Goal: Information Seeking & Learning: Learn about a topic

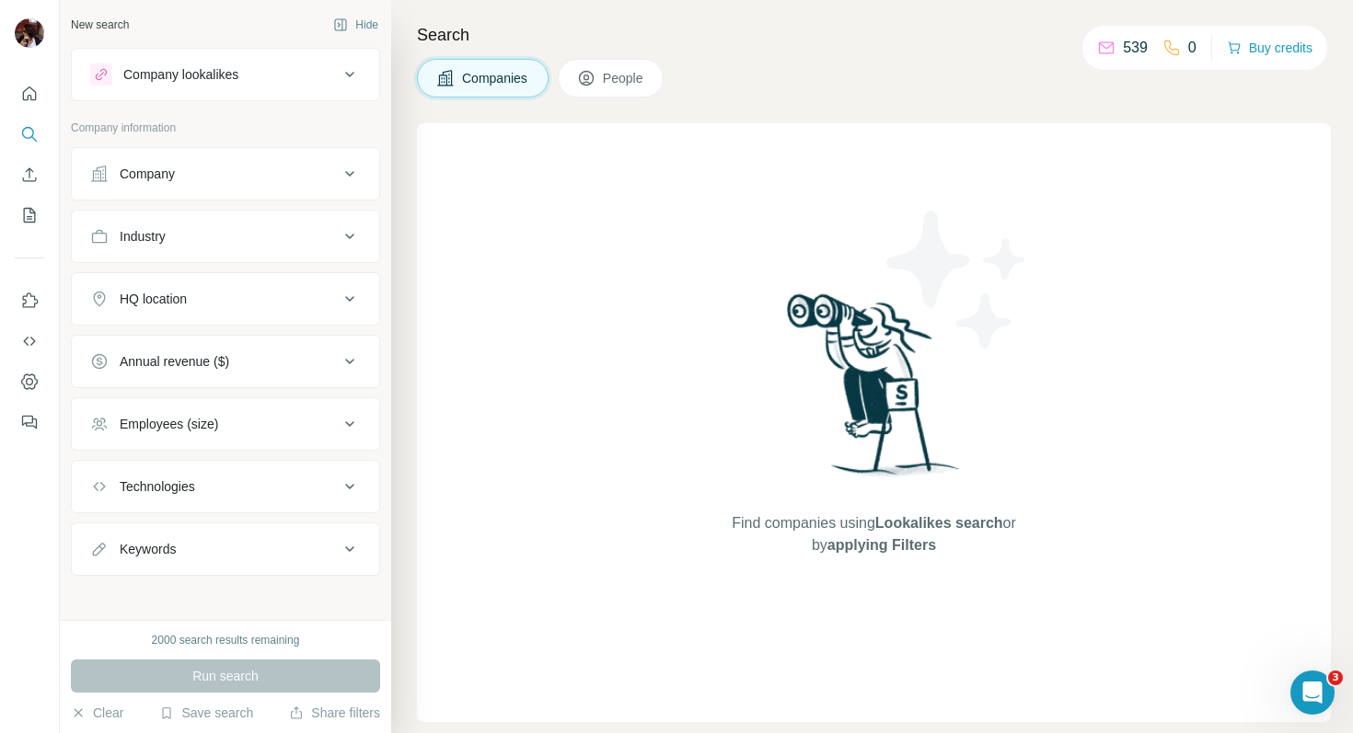
click at [264, 72] on div "Company lookalikes" at bounding box center [214, 74] width 248 height 22
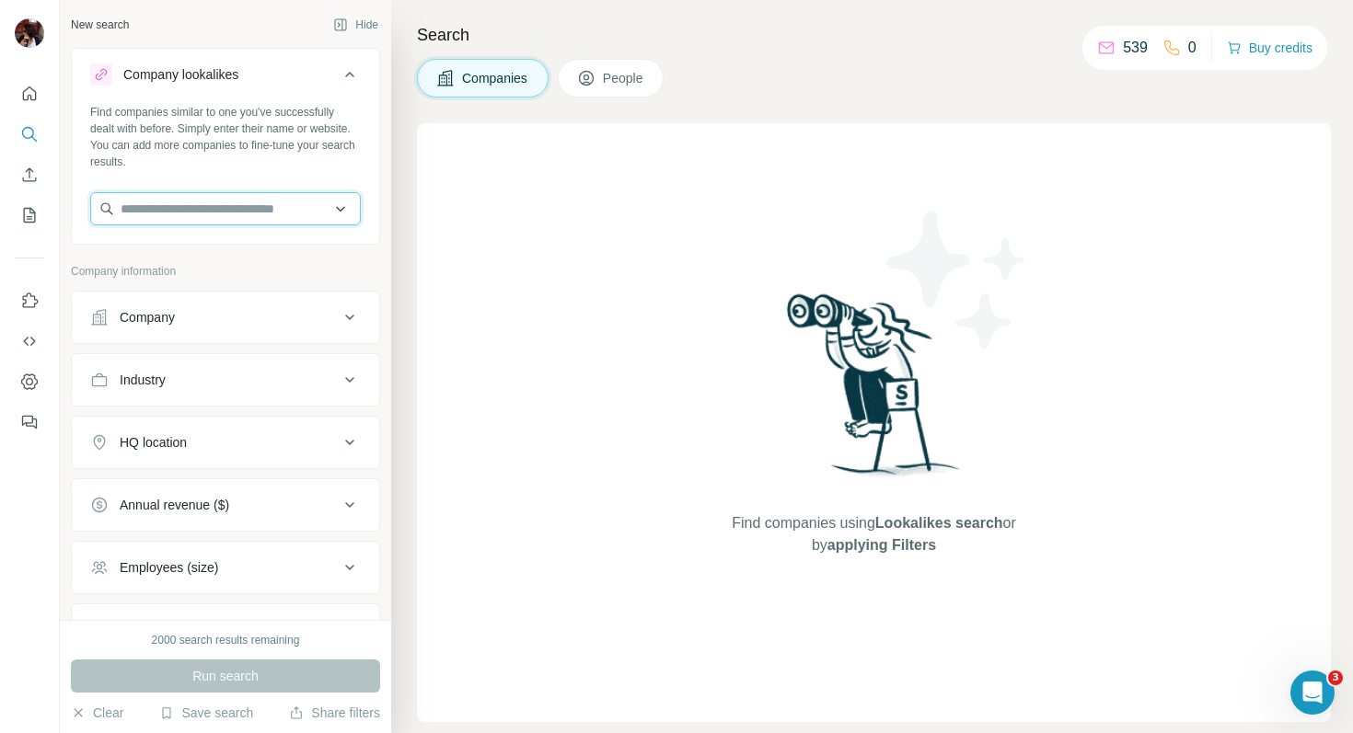
click at [213, 203] on input "text" at bounding box center [225, 208] width 271 height 33
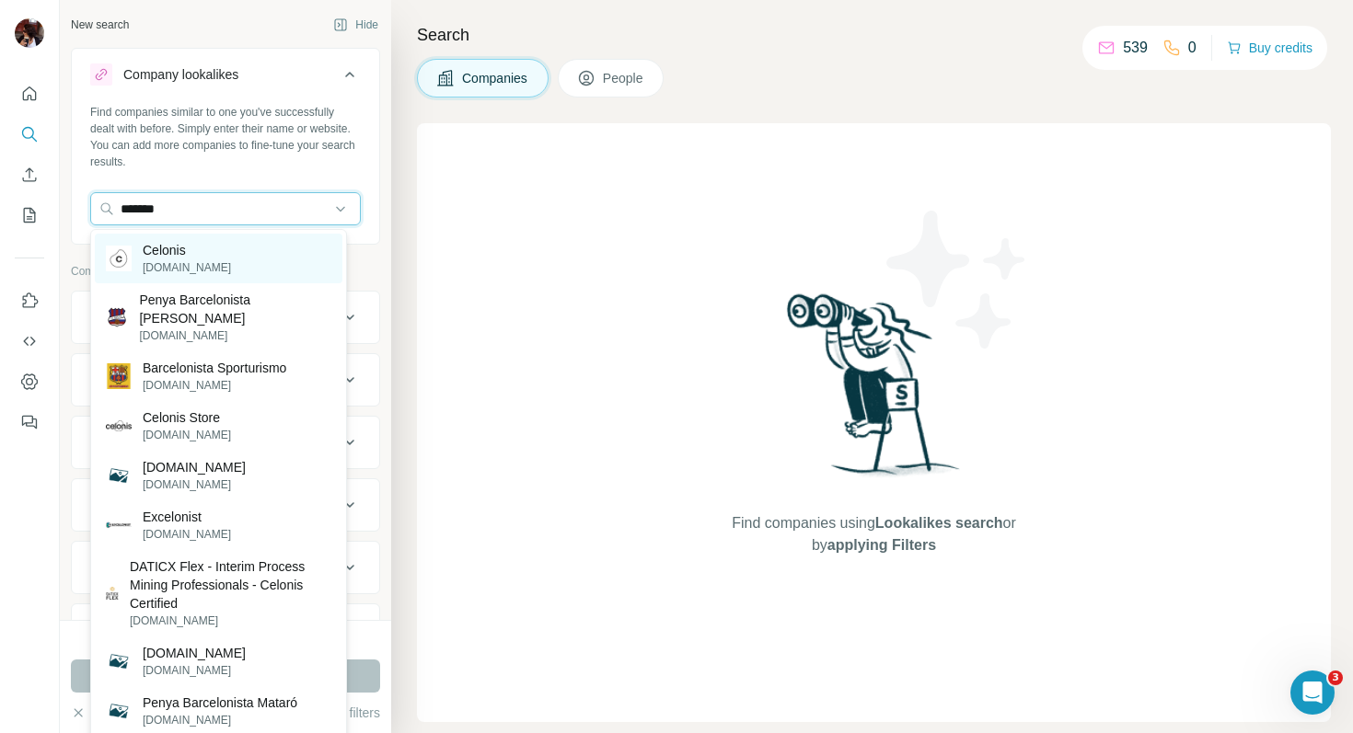
type input "*******"
click at [191, 252] on p "Celonis" at bounding box center [187, 250] width 88 height 18
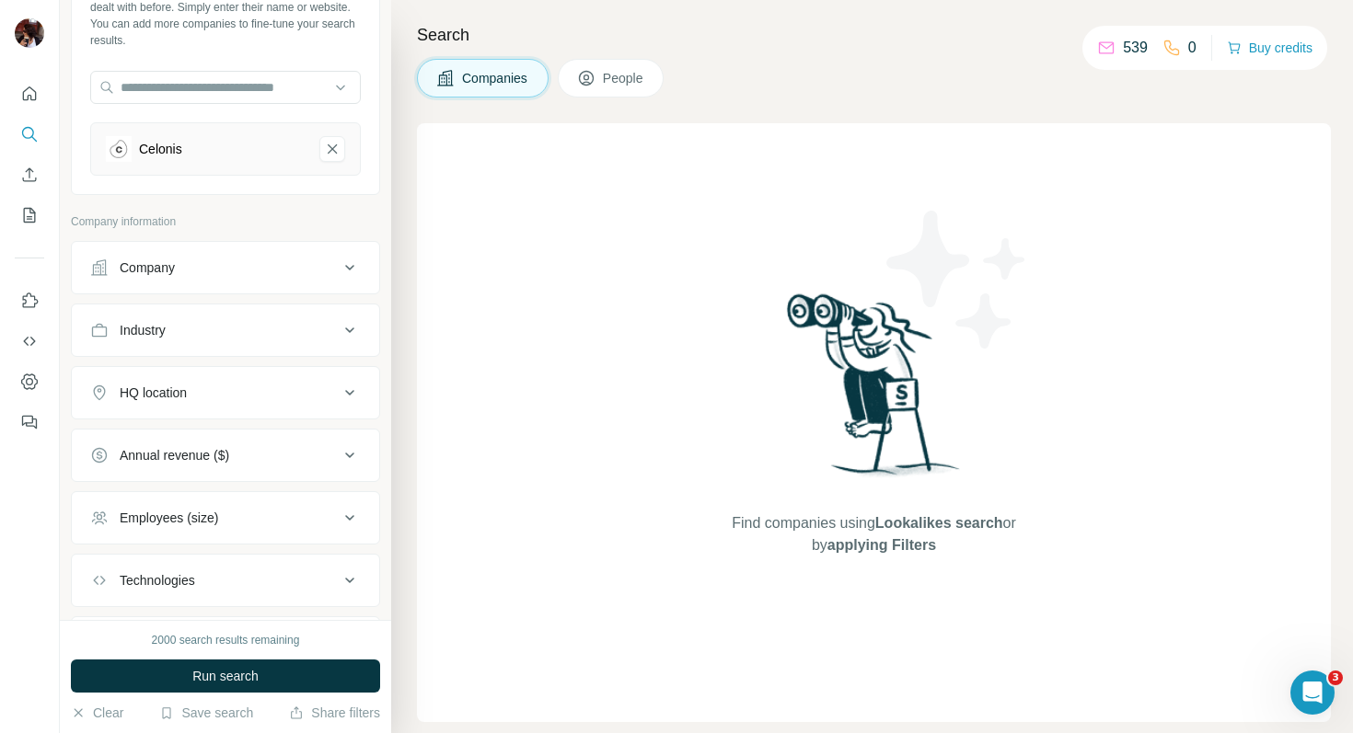
scroll to position [223, 0]
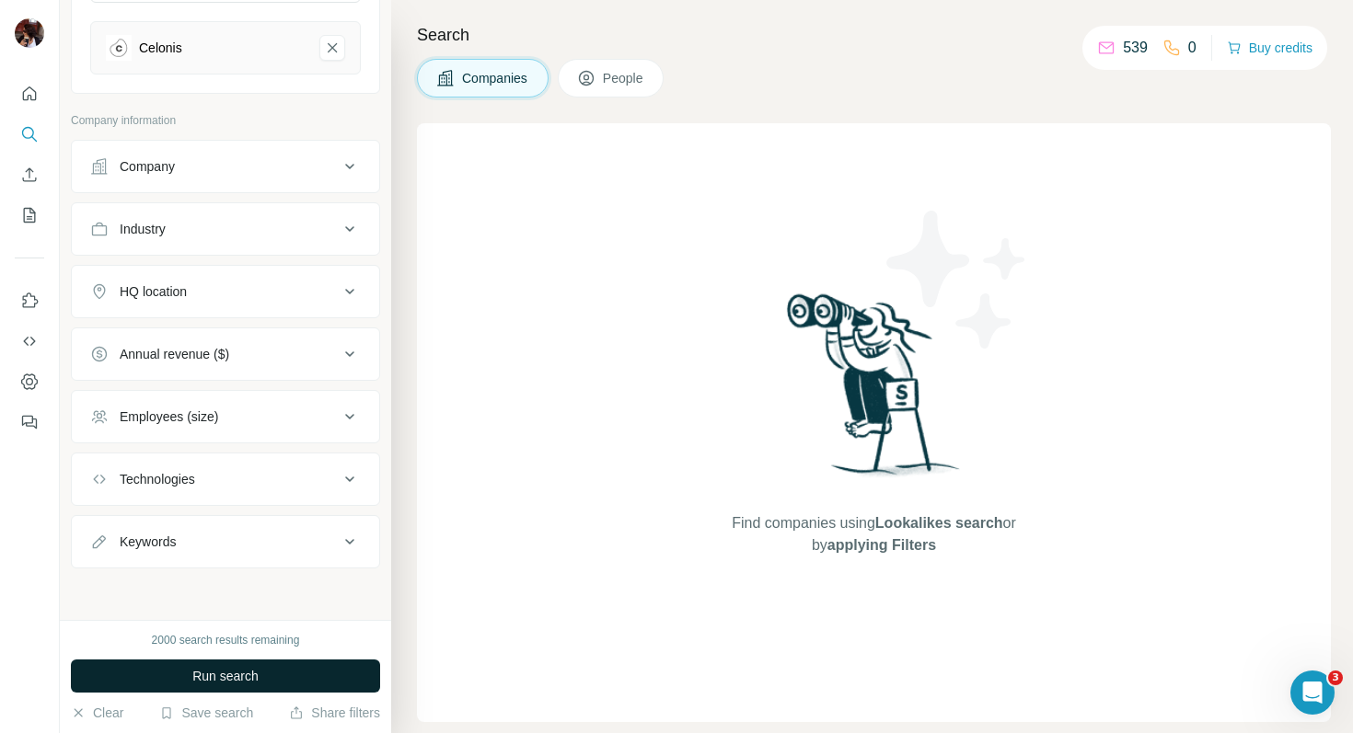
click at [233, 670] on span "Run search" at bounding box center [225, 676] width 66 height 18
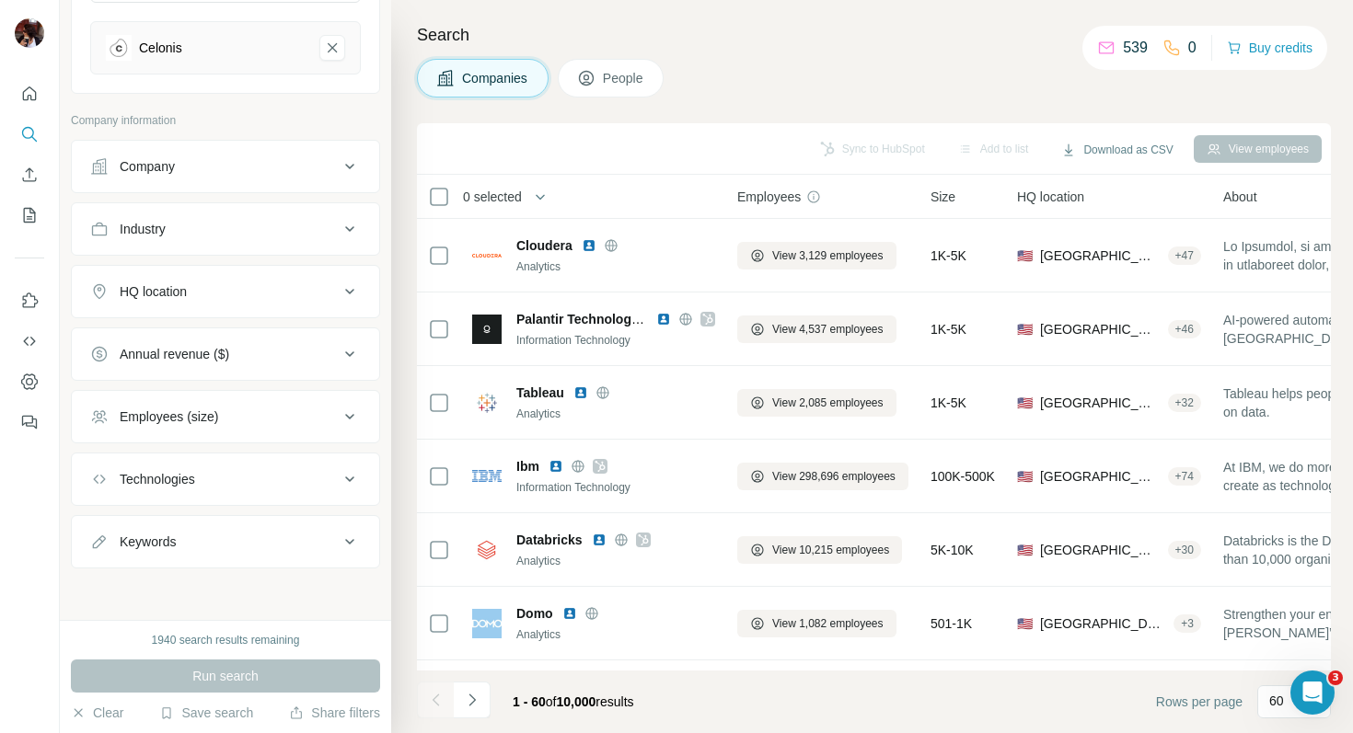
click at [277, 543] on div "Keywords" at bounding box center [214, 542] width 248 height 18
click at [248, 586] on input "text" at bounding box center [207, 587] width 234 height 33
drag, startPoint x: 144, startPoint y: 587, endPoint x: 40, endPoint y: 579, distance: 104.3
click at [40, 579] on div "New search Hide Company lookalikes 1 Find companies similar to one you've succe…" at bounding box center [676, 366] width 1353 height 733
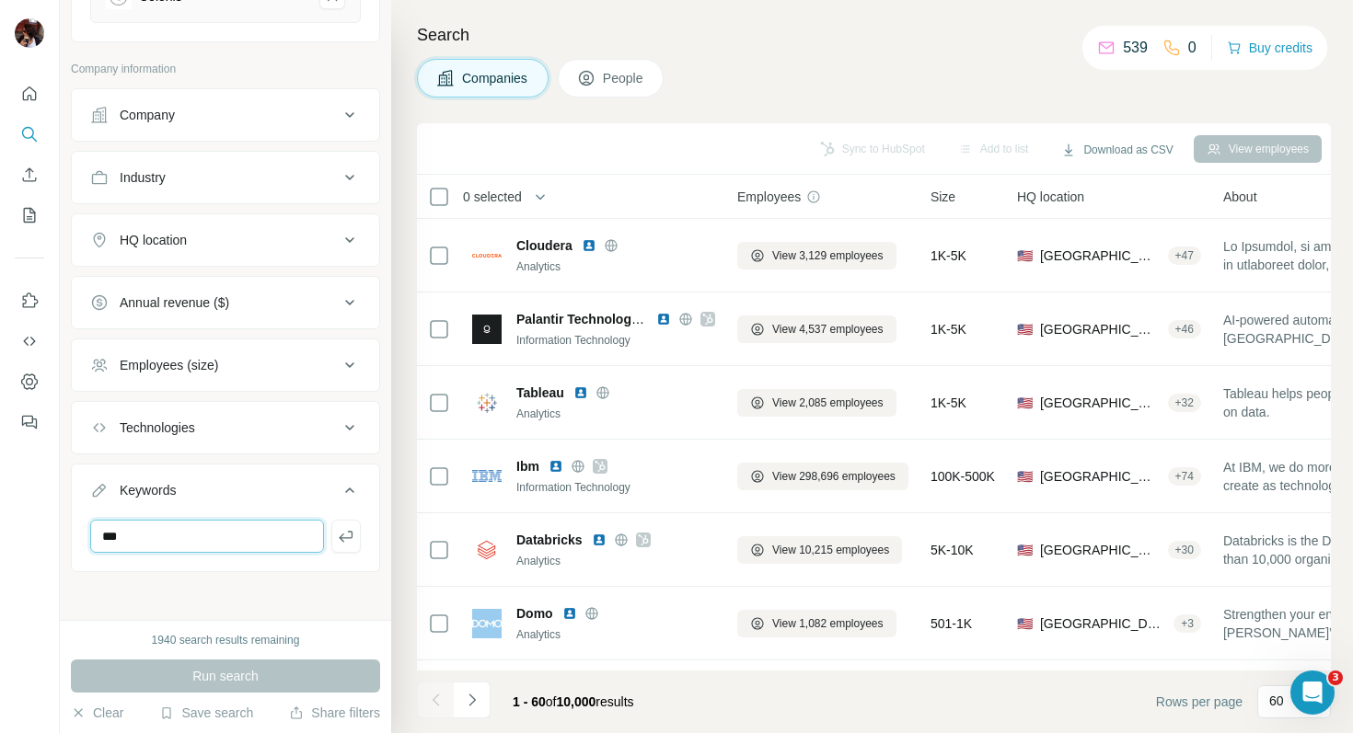
scroll to position [278, 0]
type input "***"
click at [248, 573] on div "New search Hide Company lookalikes 1 Find companies similar to one you've succe…" at bounding box center [225, 310] width 331 height 620
click at [231, 490] on div "Keywords" at bounding box center [214, 487] width 248 height 18
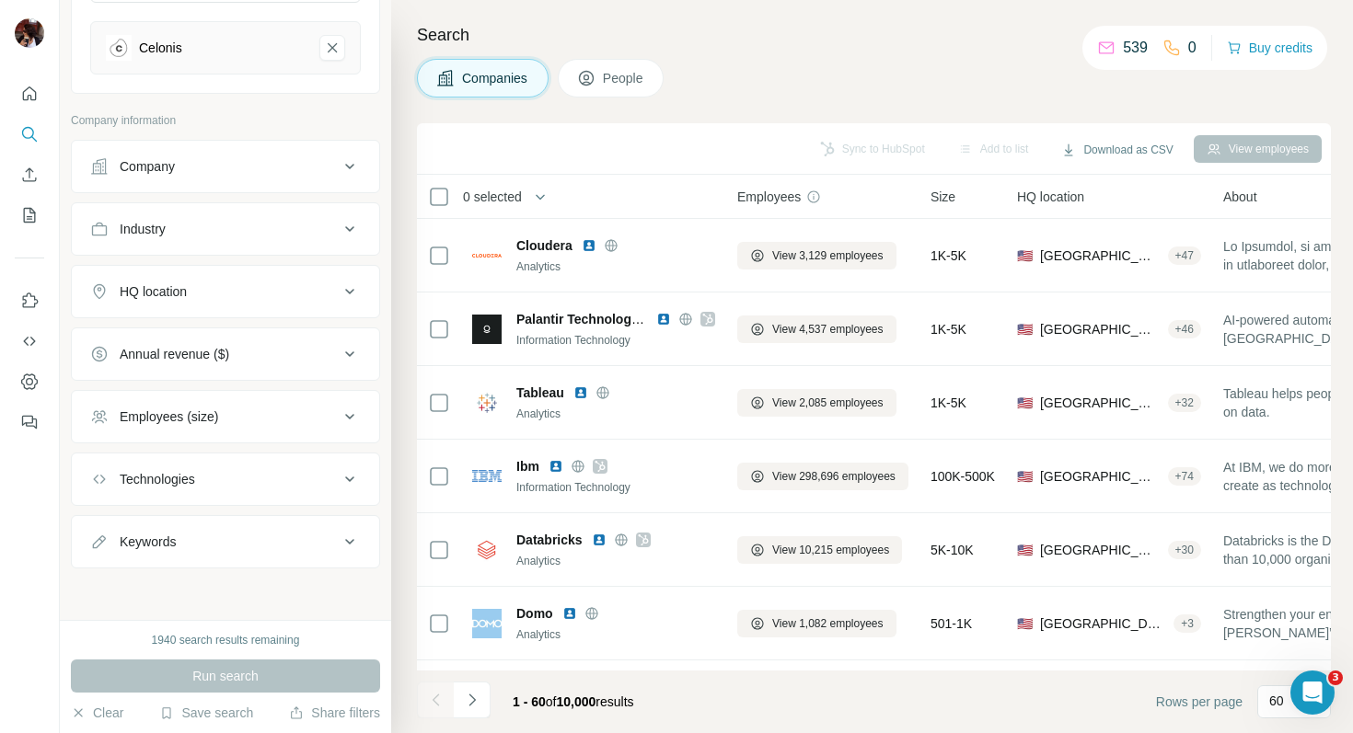
scroll to position [223, 0]
click at [213, 291] on div "HQ location" at bounding box center [214, 291] width 248 height 18
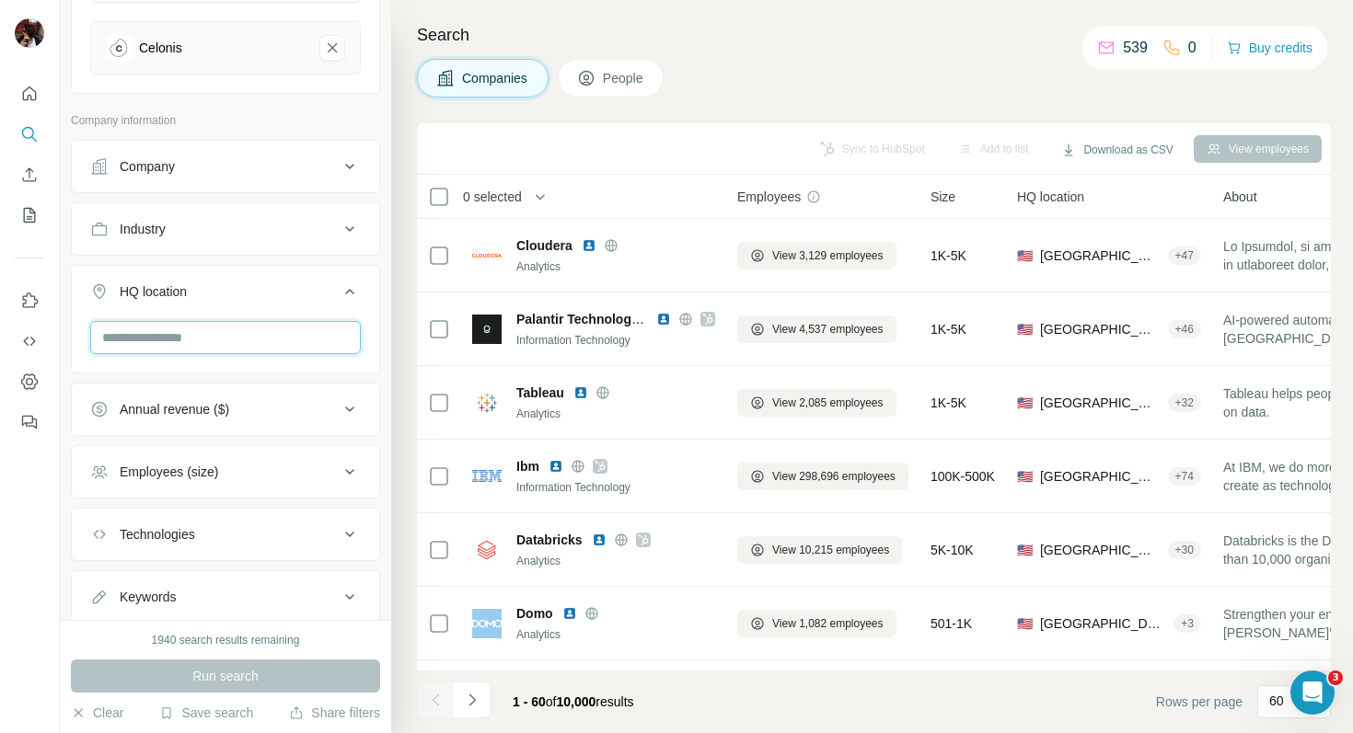
click at [182, 333] on input "text" at bounding box center [225, 337] width 271 height 33
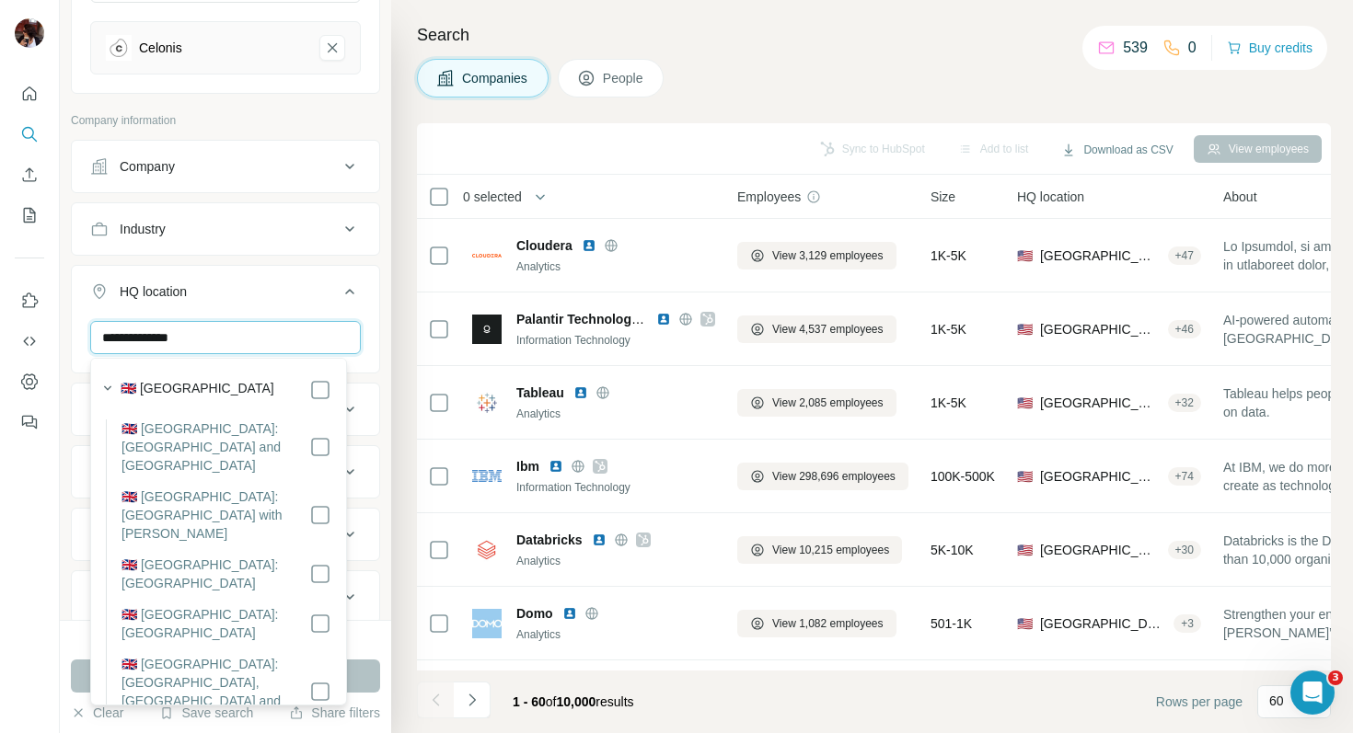
type input "**********"
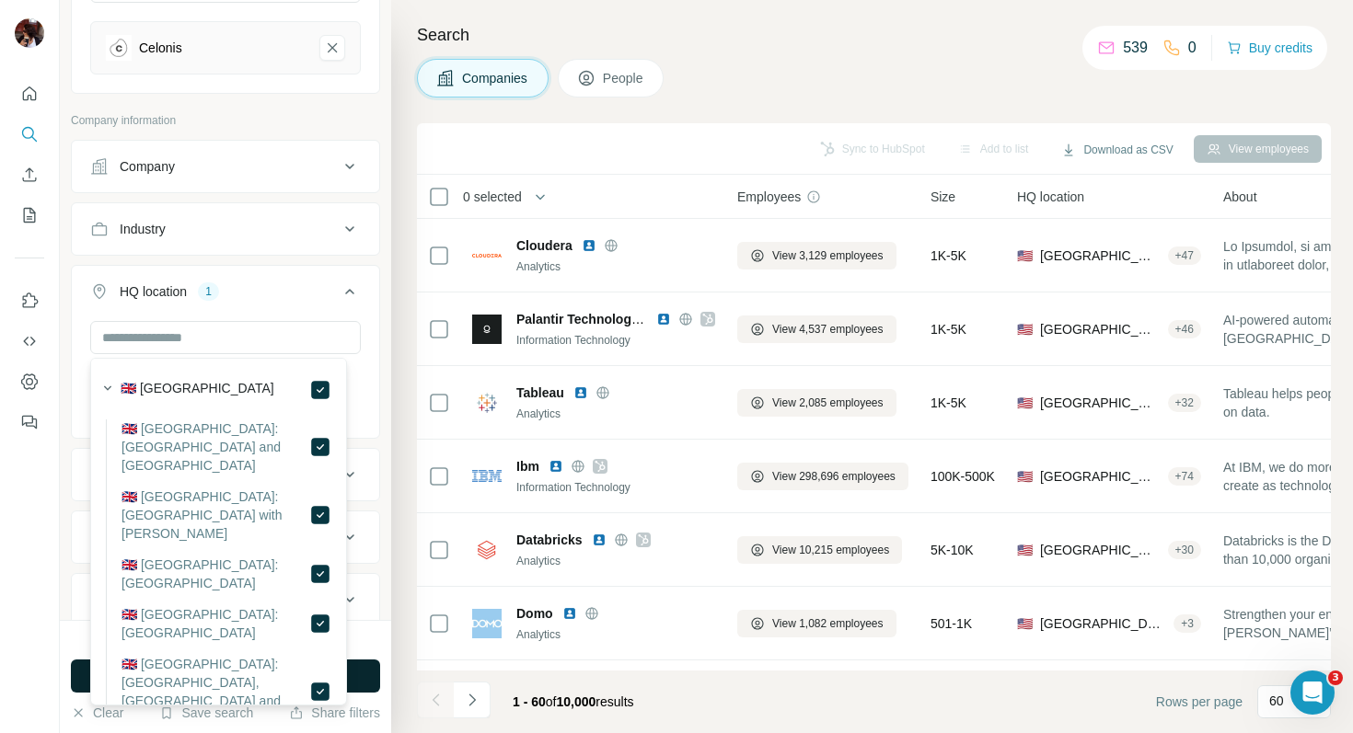
click at [367, 670] on button "Run search" at bounding box center [225, 676] width 309 height 33
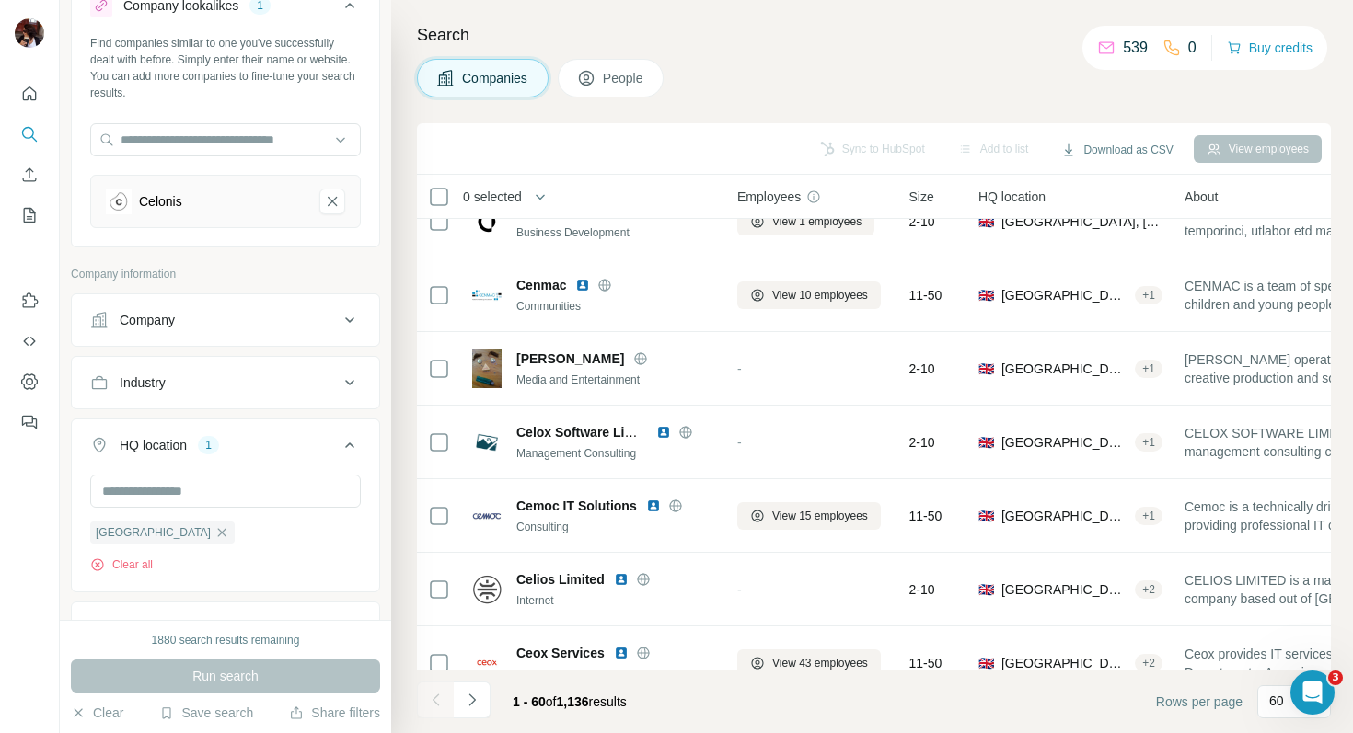
scroll to position [25, 0]
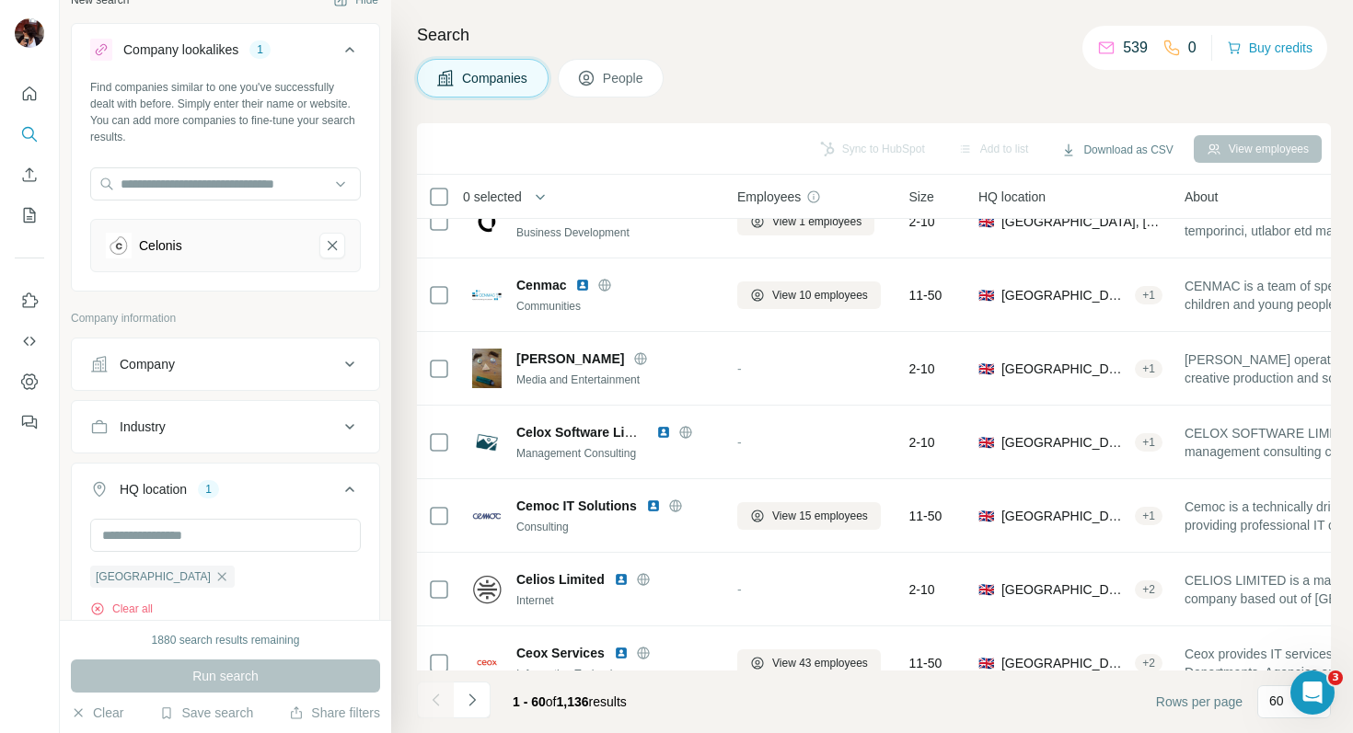
click at [232, 363] on div "Company" at bounding box center [214, 364] width 248 height 18
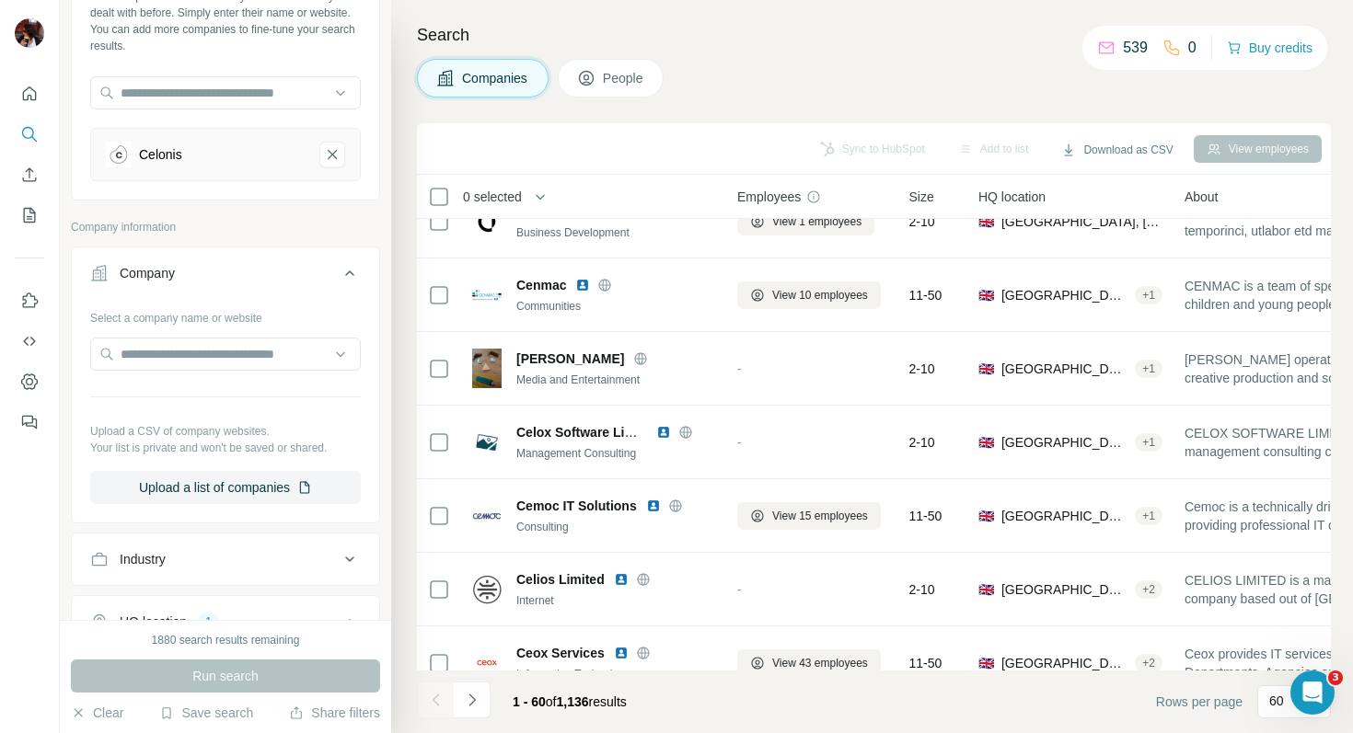
scroll to position [241, 0]
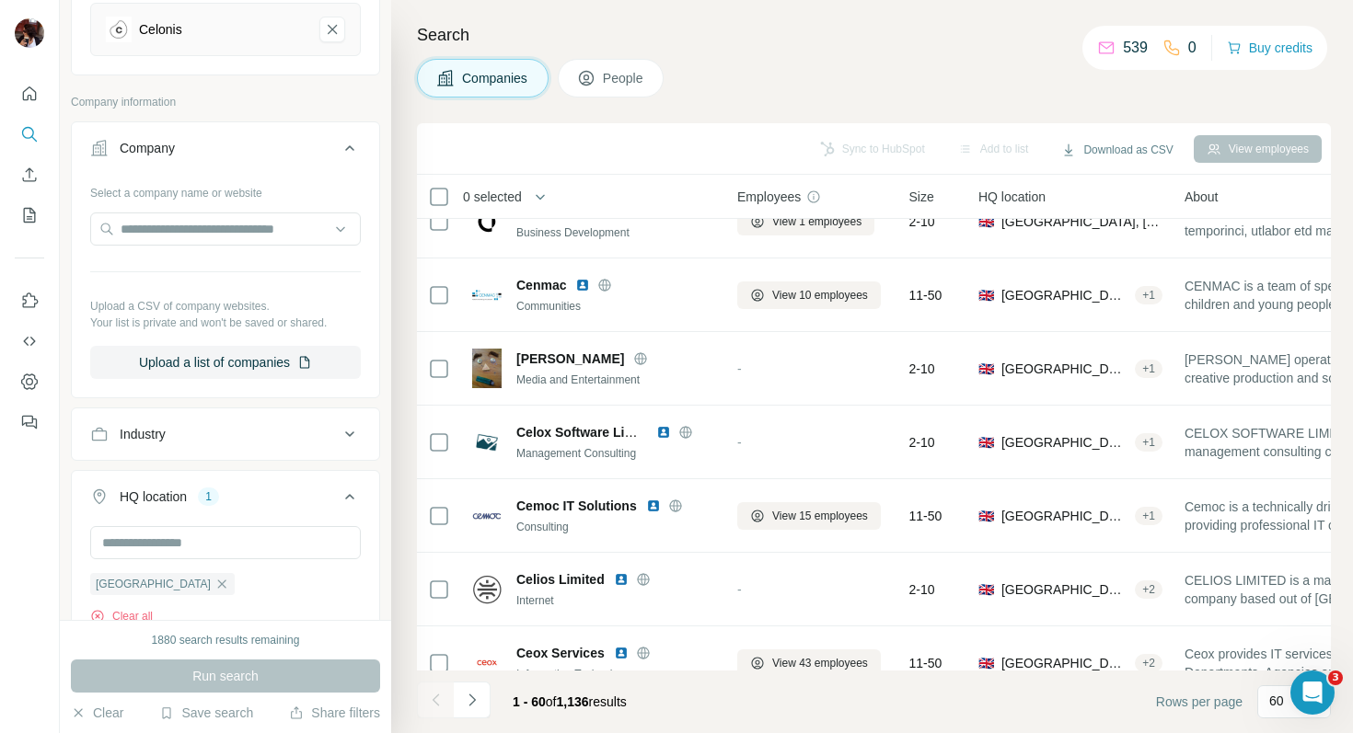
click at [263, 428] on div "Industry" at bounding box center [214, 434] width 248 height 18
click at [229, 467] on div at bounding box center [215, 480] width 227 height 31
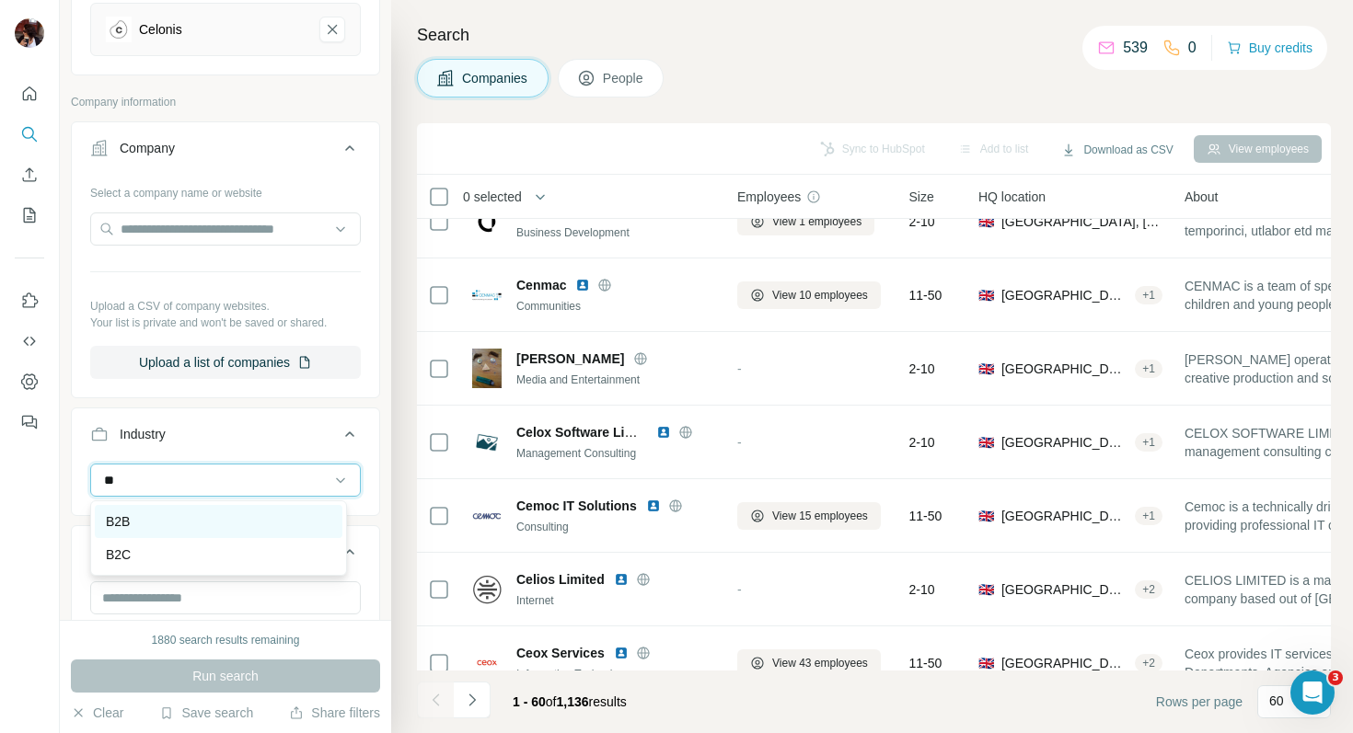
type input "**"
click at [138, 524] on div "B2B" at bounding box center [218, 522] width 225 height 18
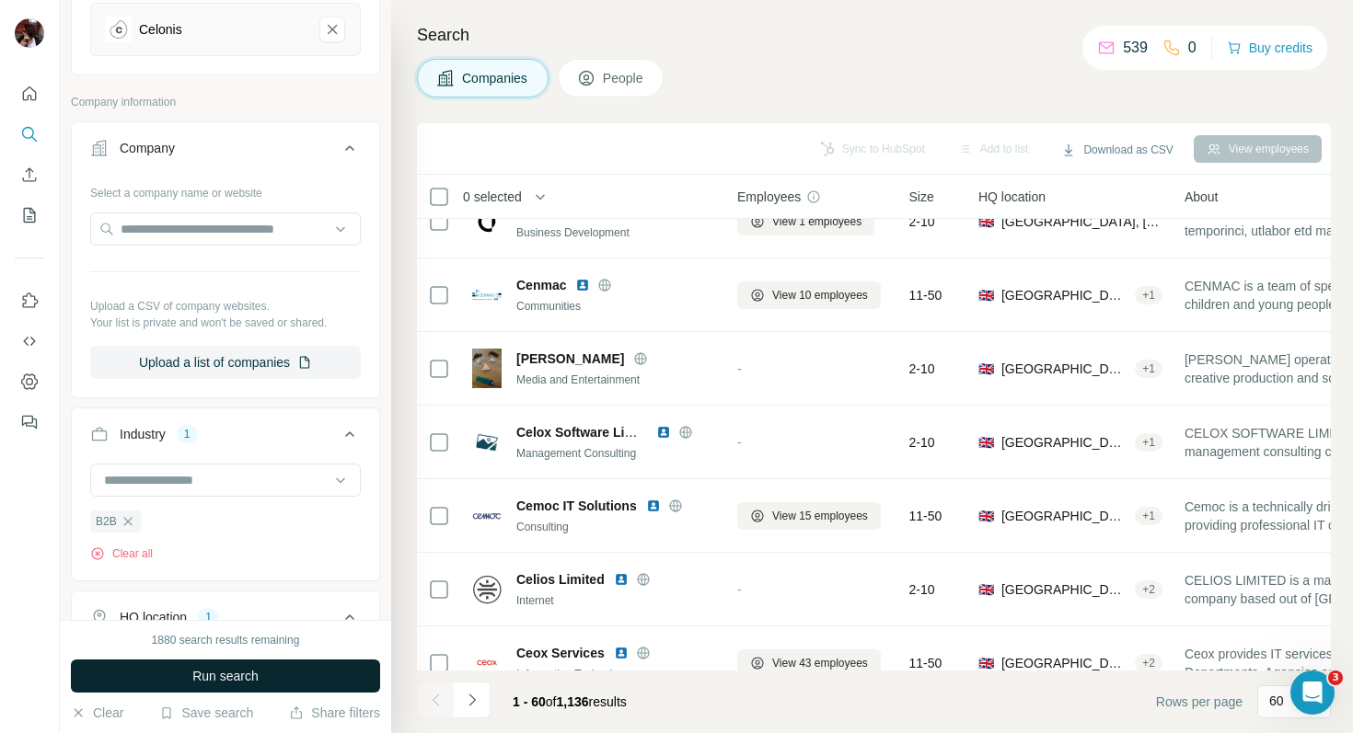
click at [213, 667] on span "Run search" at bounding box center [225, 676] width 66 height 18
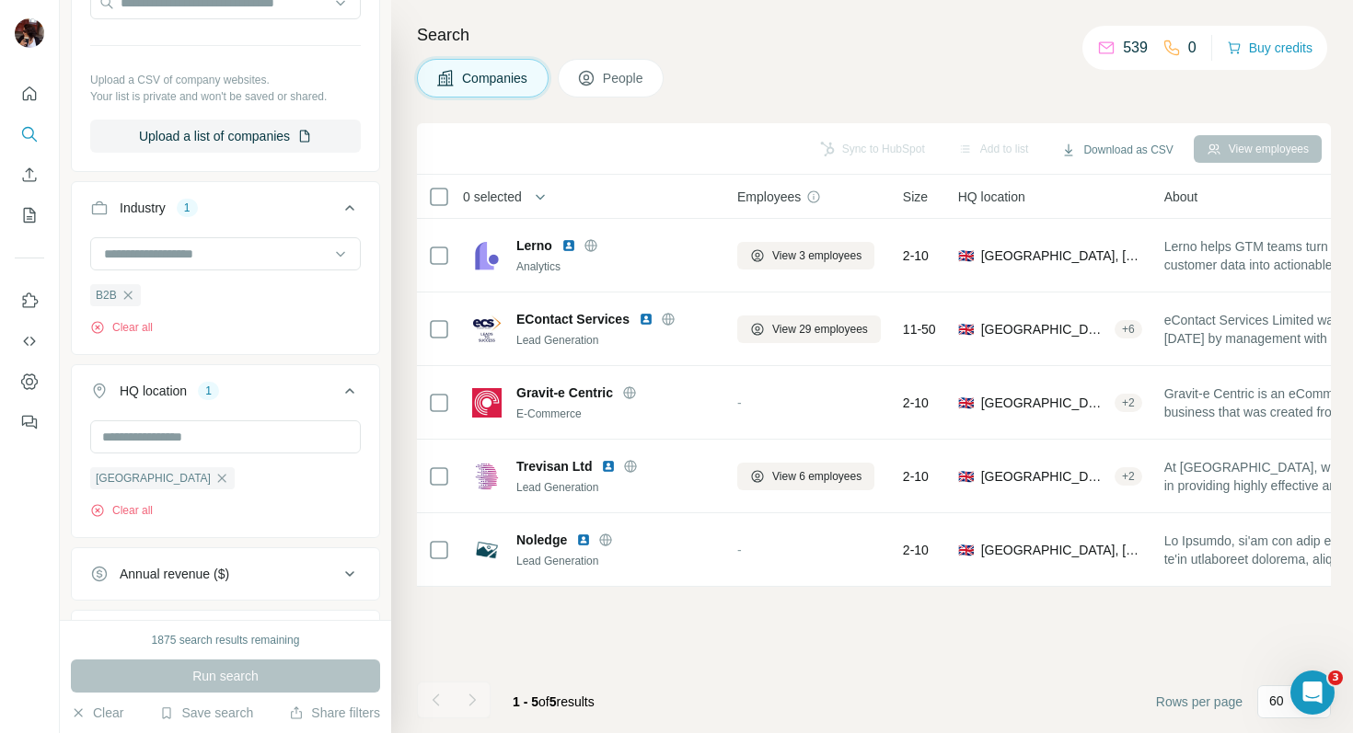
scroll to position [414, 0]
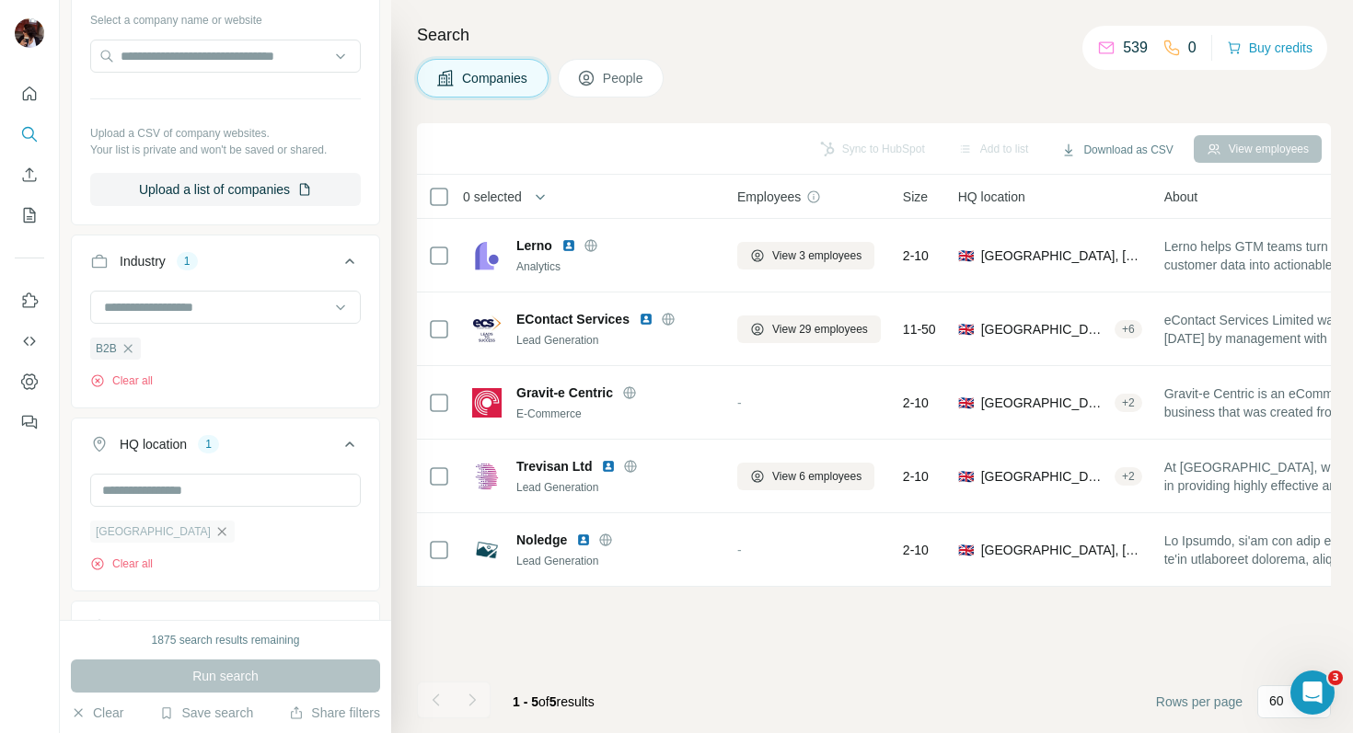
click at [218, 532] on icon "button" at bounding box center [222, 531] width 8 height 8
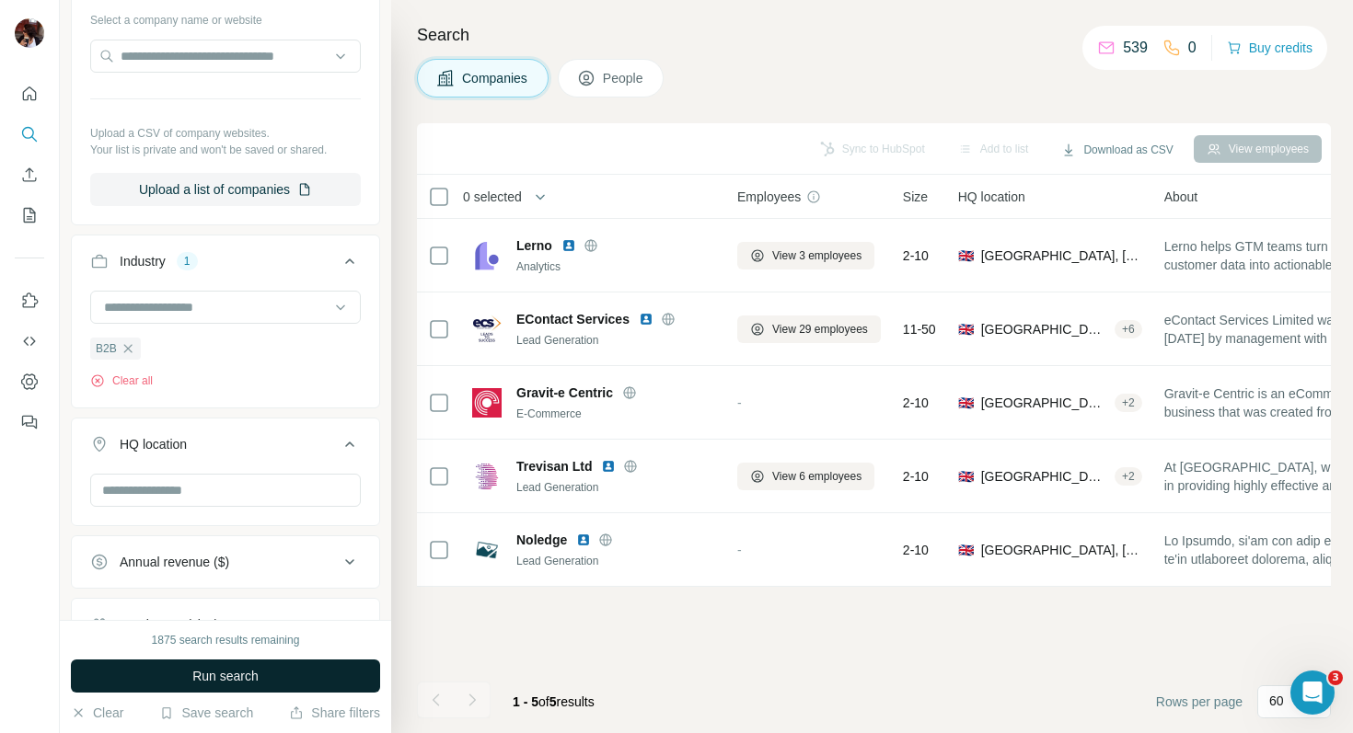
click at [261, 665] on button "Run search" at bounding box center [225, 676] width 309 height 33
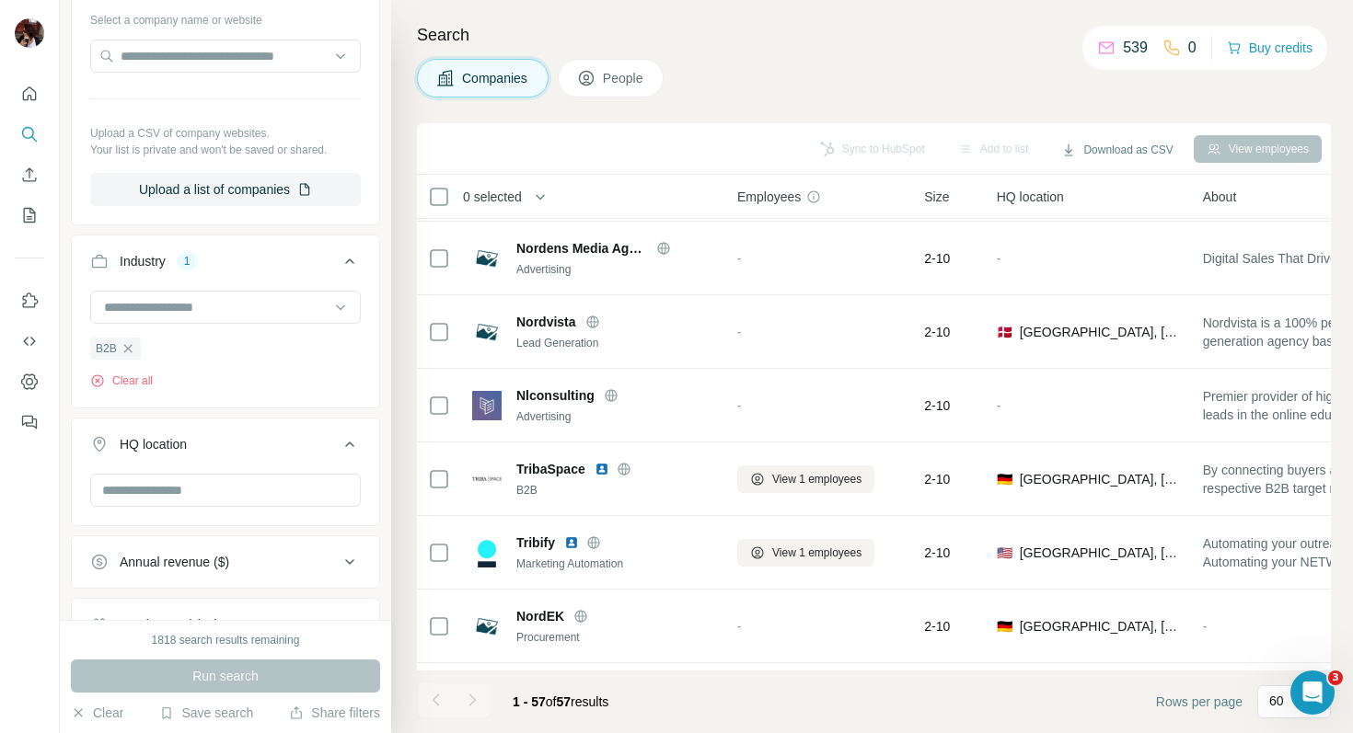
scroll to position [3568, 0]
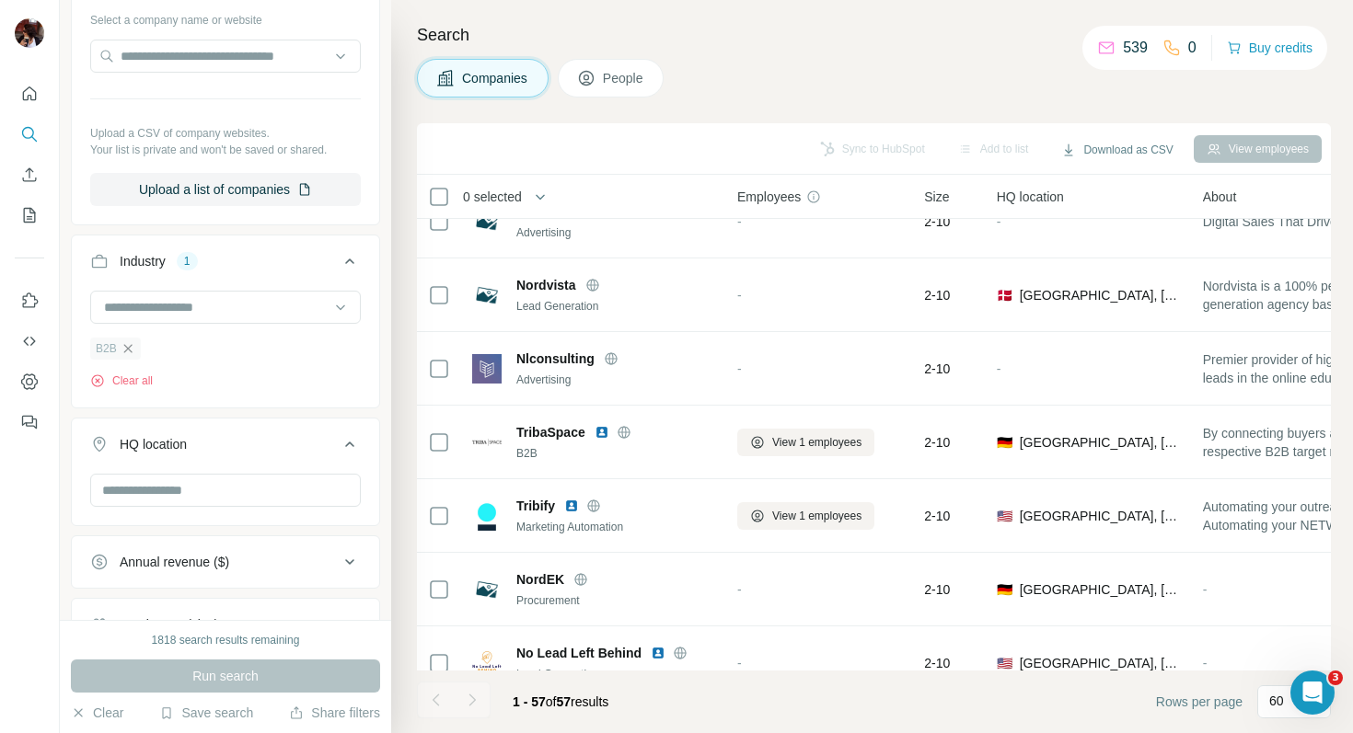
click at [126, 345] on icon "button" at bounding box center [128, 348] width 15 height 15
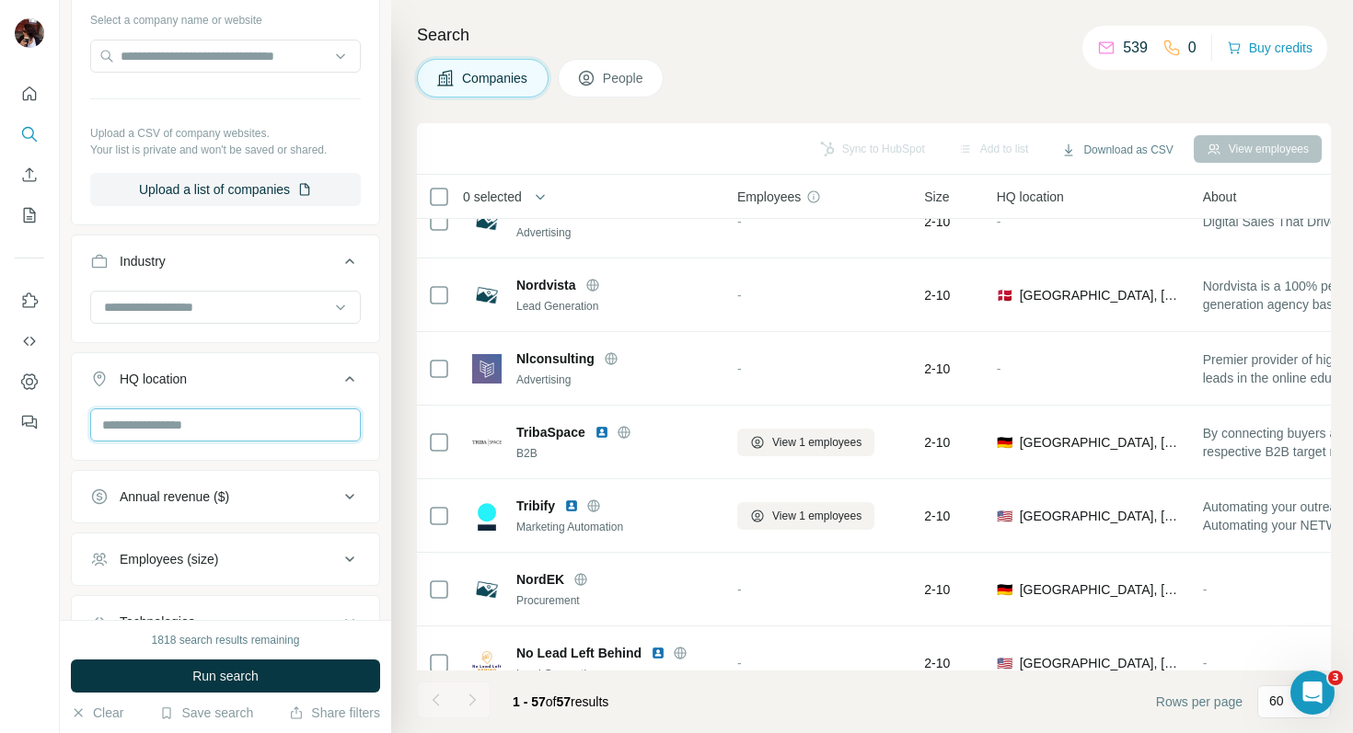
click at [190, 419] on input "text" at bounding box center [225, 425] width 271 height 33
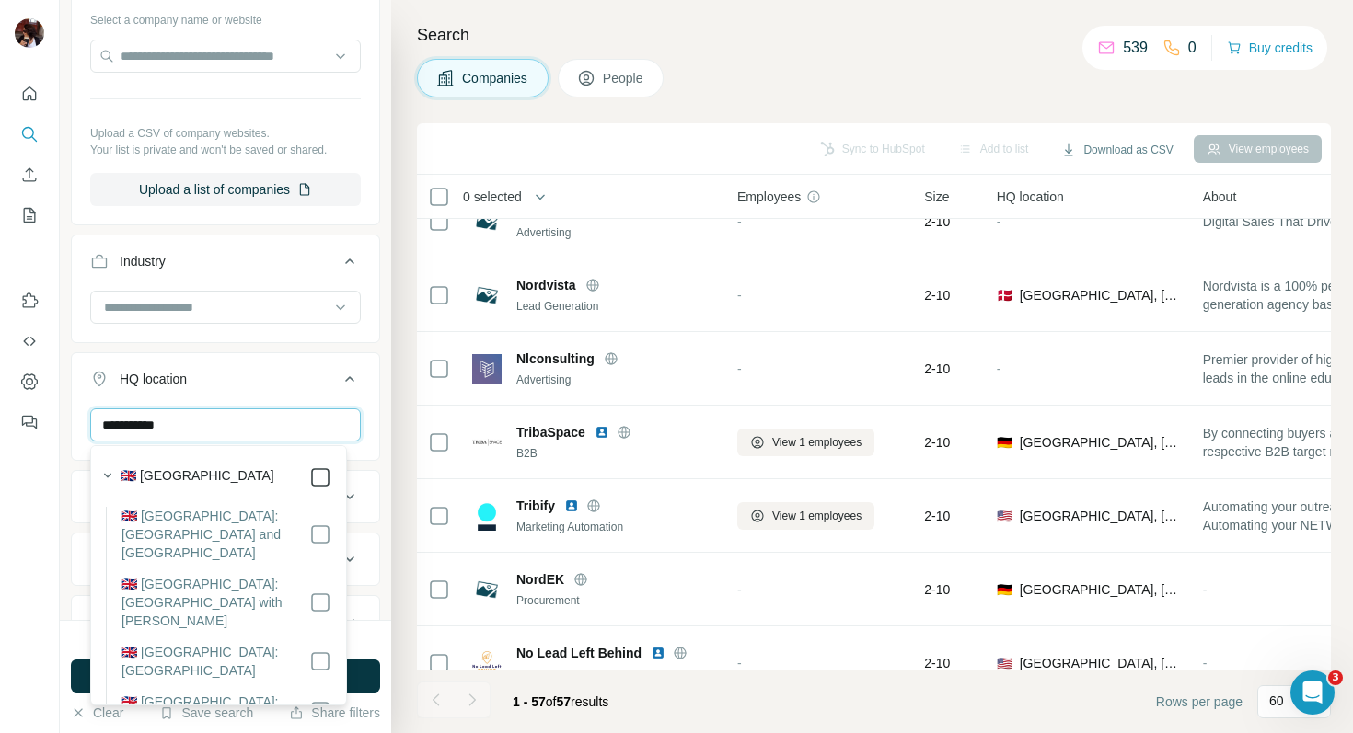
type input "**********"
click at [361, 667] on button "Run search" at bounding box center [225, 676] width 309 height 33
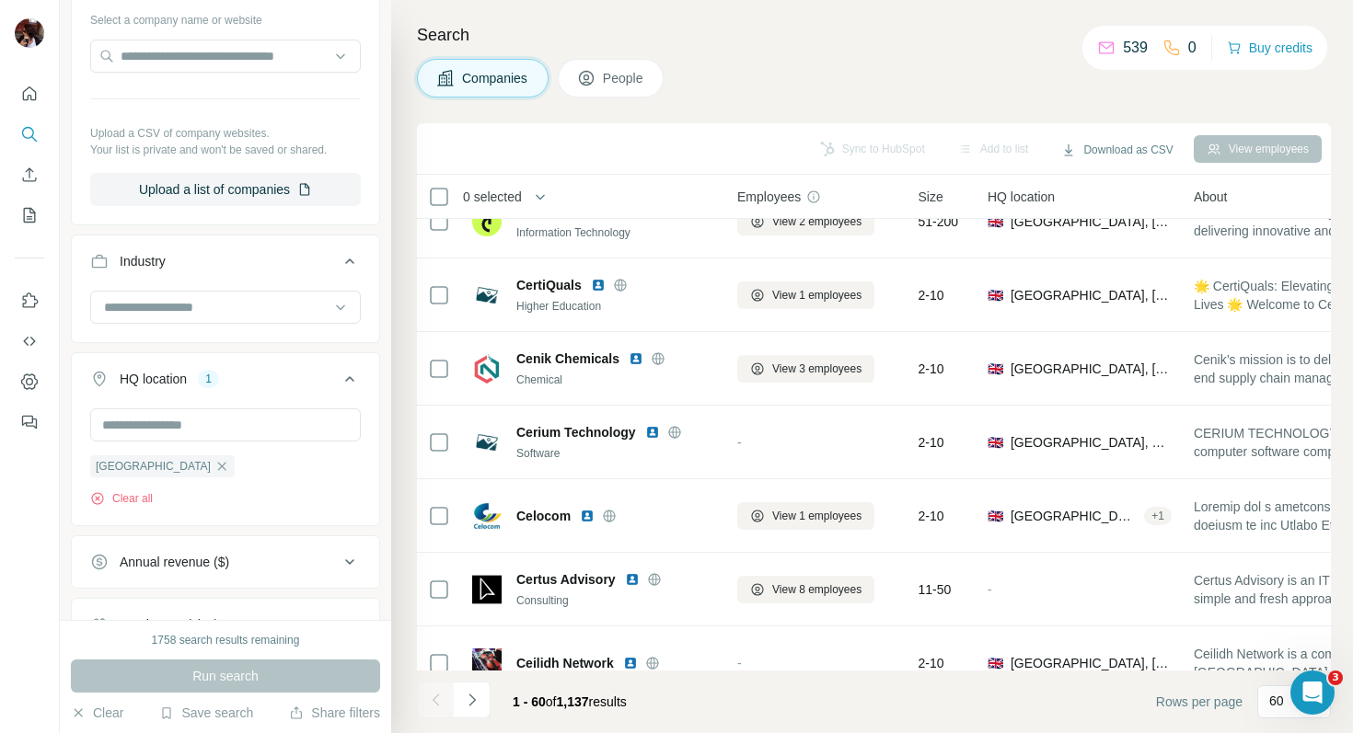
click at [271, 556] on div "Annual revenue ($)" at bounding box center [214, 562] width 248 height 18
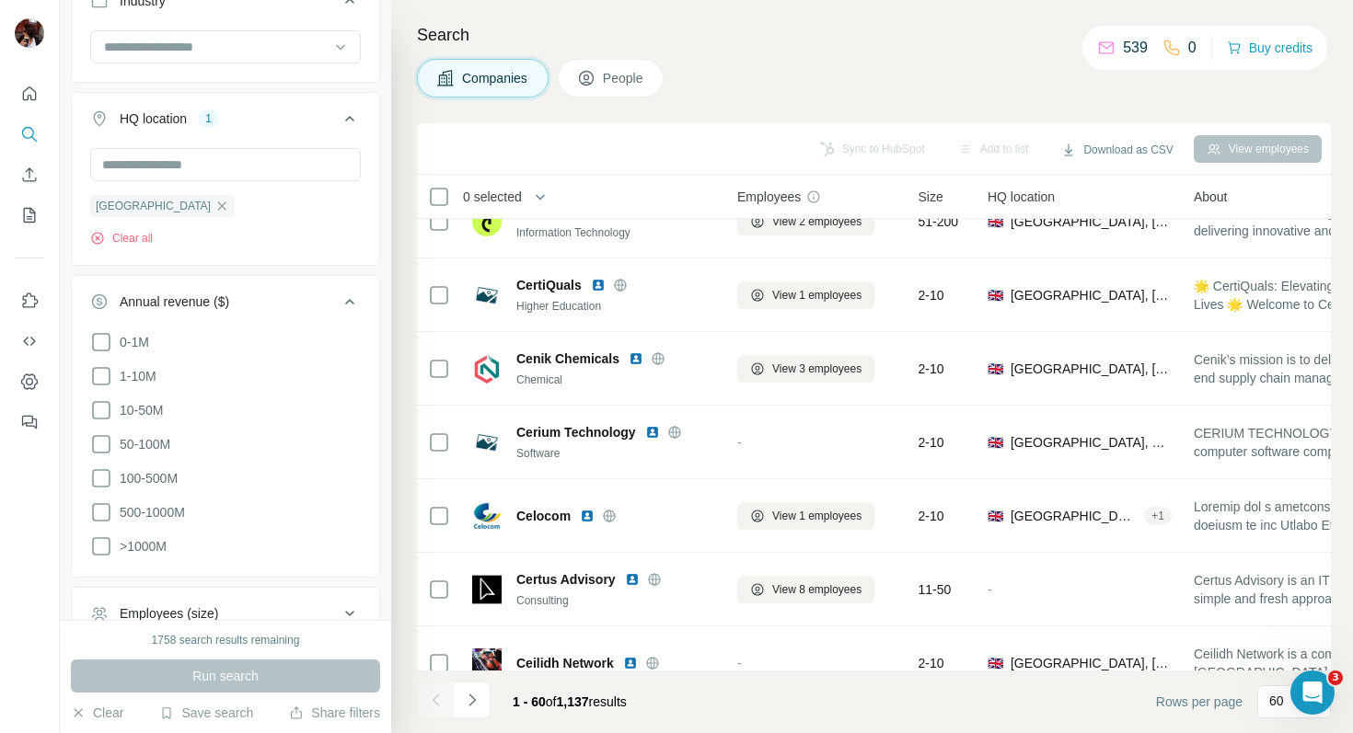
scroll to position [860, 0]
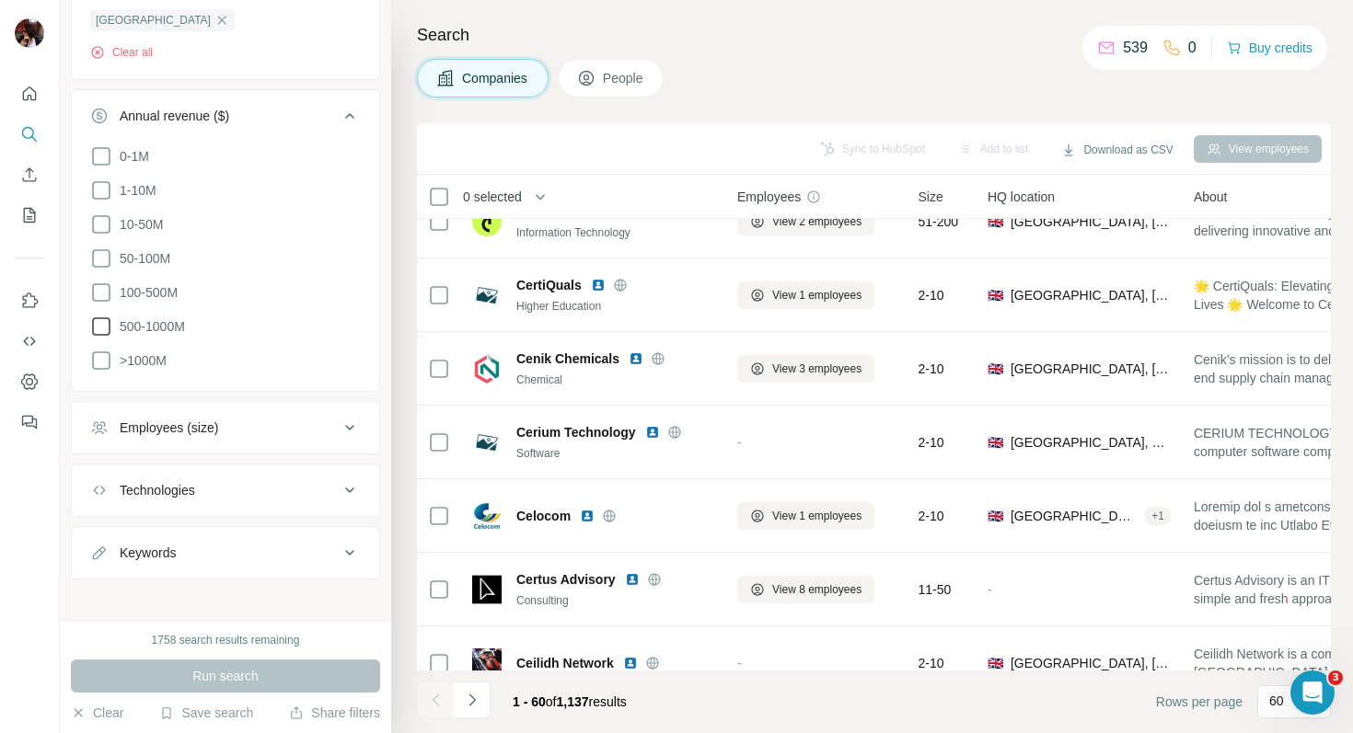
click at [107, 320] on icon at bounding box center [101, 327] width 22 height 22
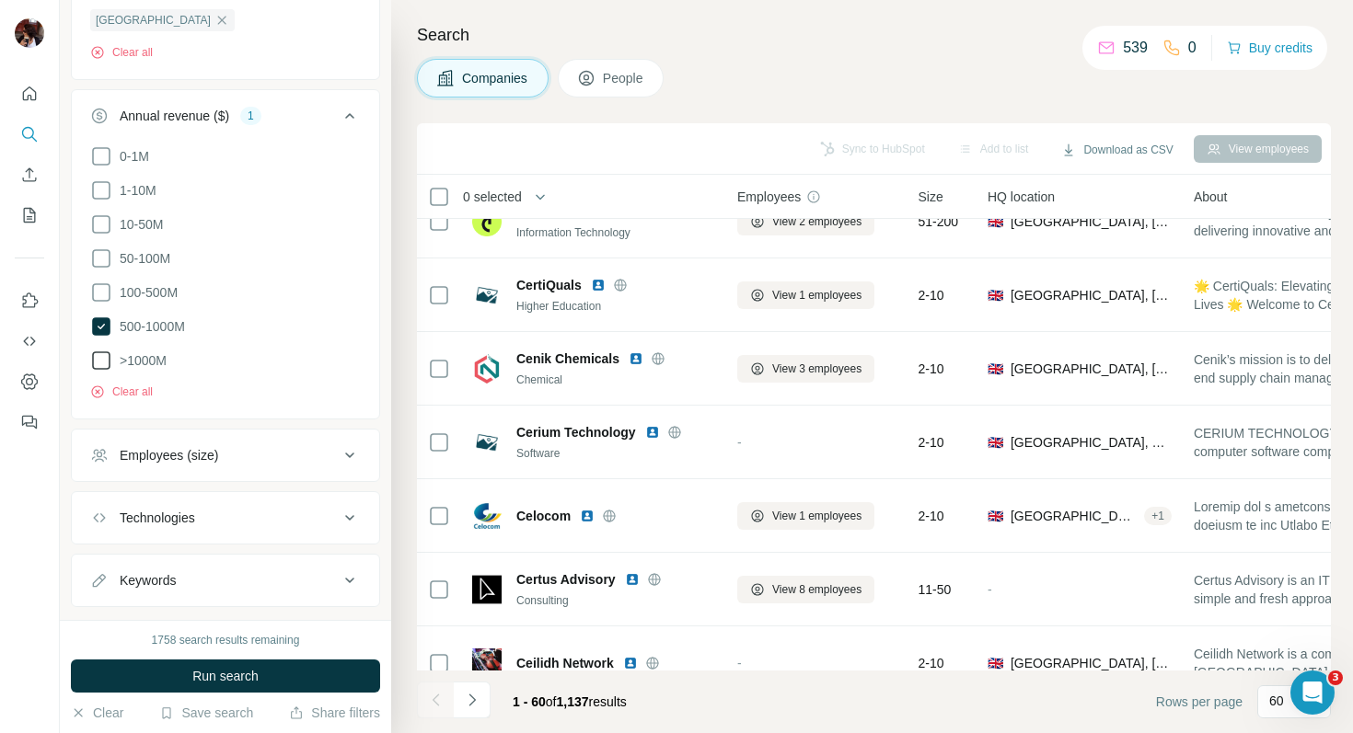
click at [104, 356] on icon at bounding box center [101, 361] width 22 height 22
click at [255, 673] on span "Run search" at bounding box center [225, 676] width 66 height 18
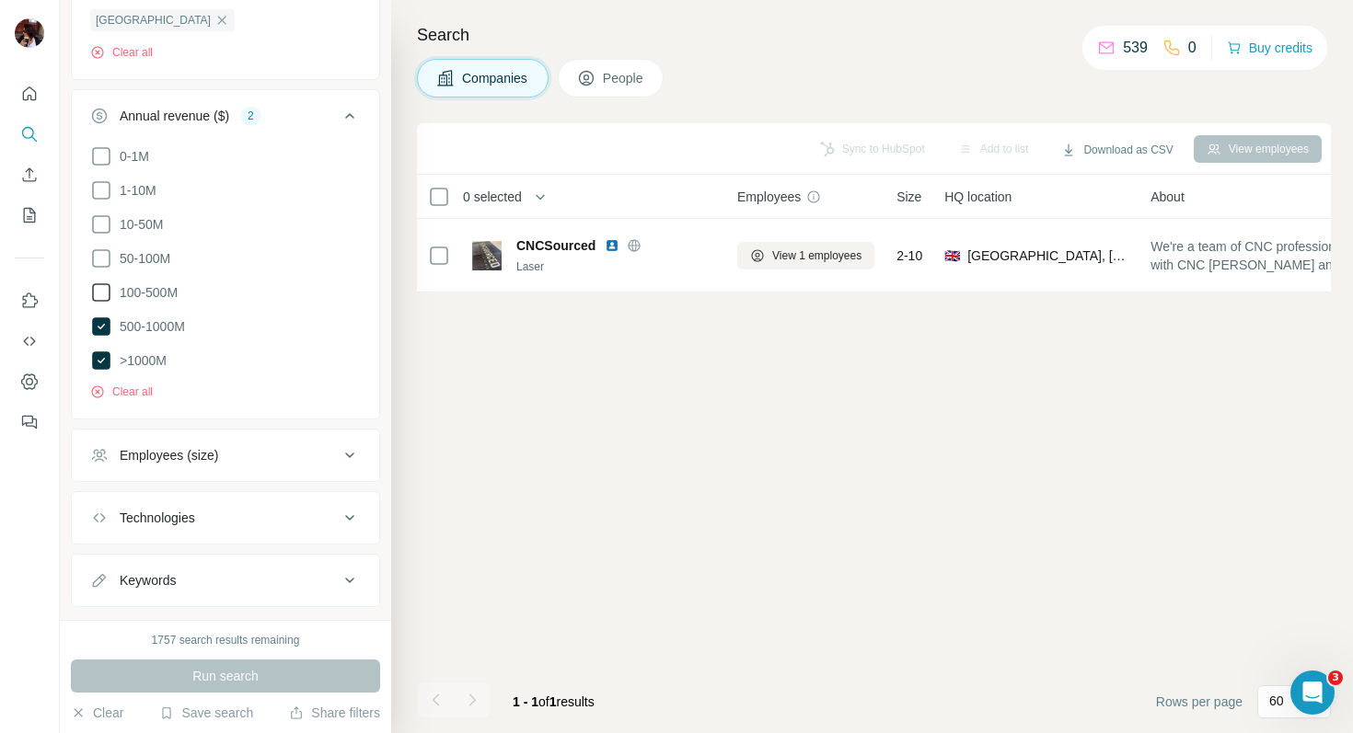
click at [105, 283] on icon at bounding box center [101, 292] width 18 height 18
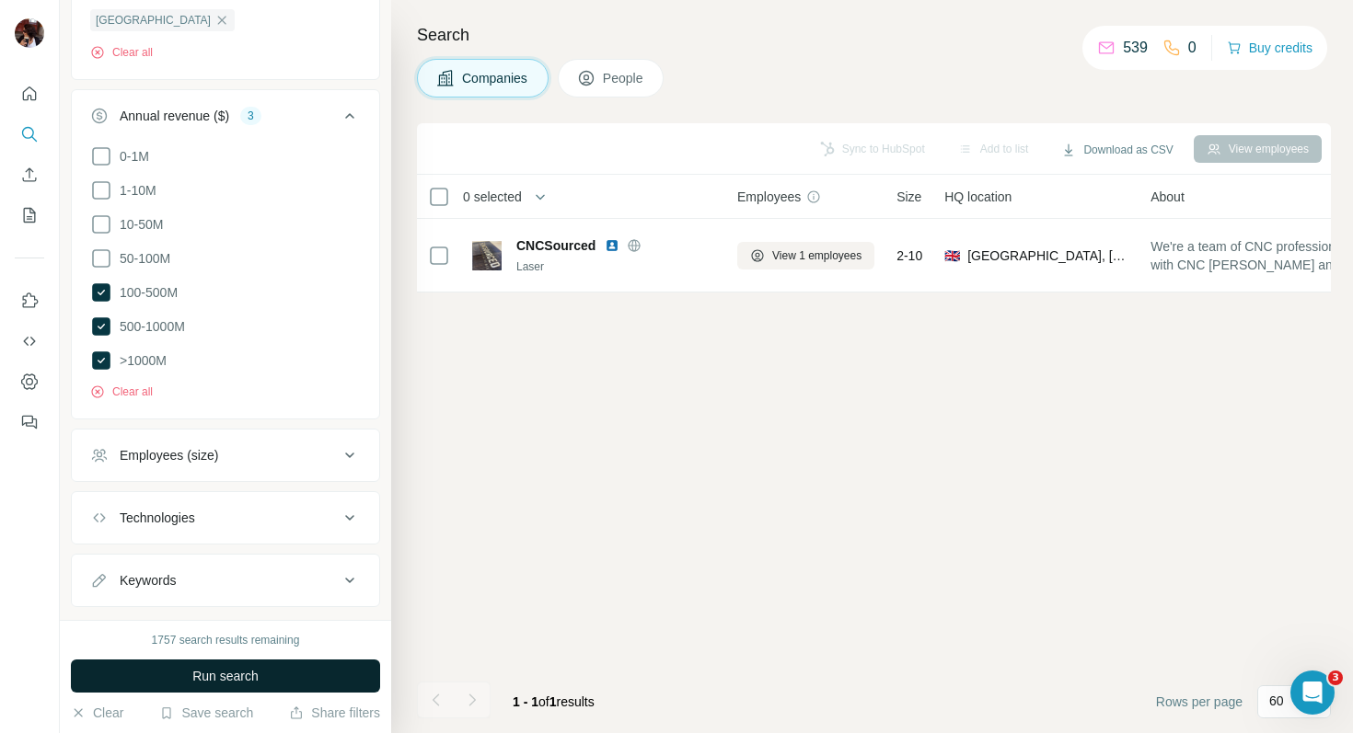
click at [237, 683] on span "Run search" at bounding box center [225, 676] width 66 height 18
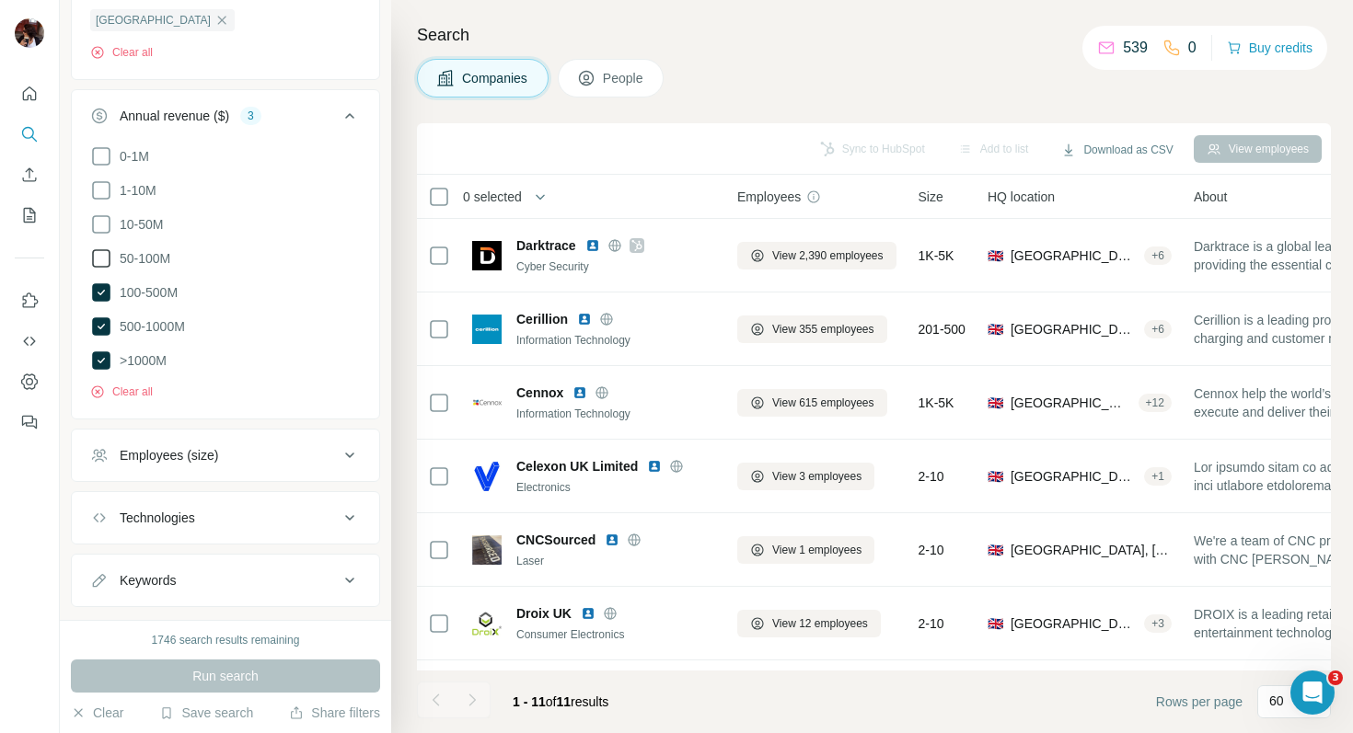
click at [103, 255] on icon at bounding box center [101, 259] width 22 height 22
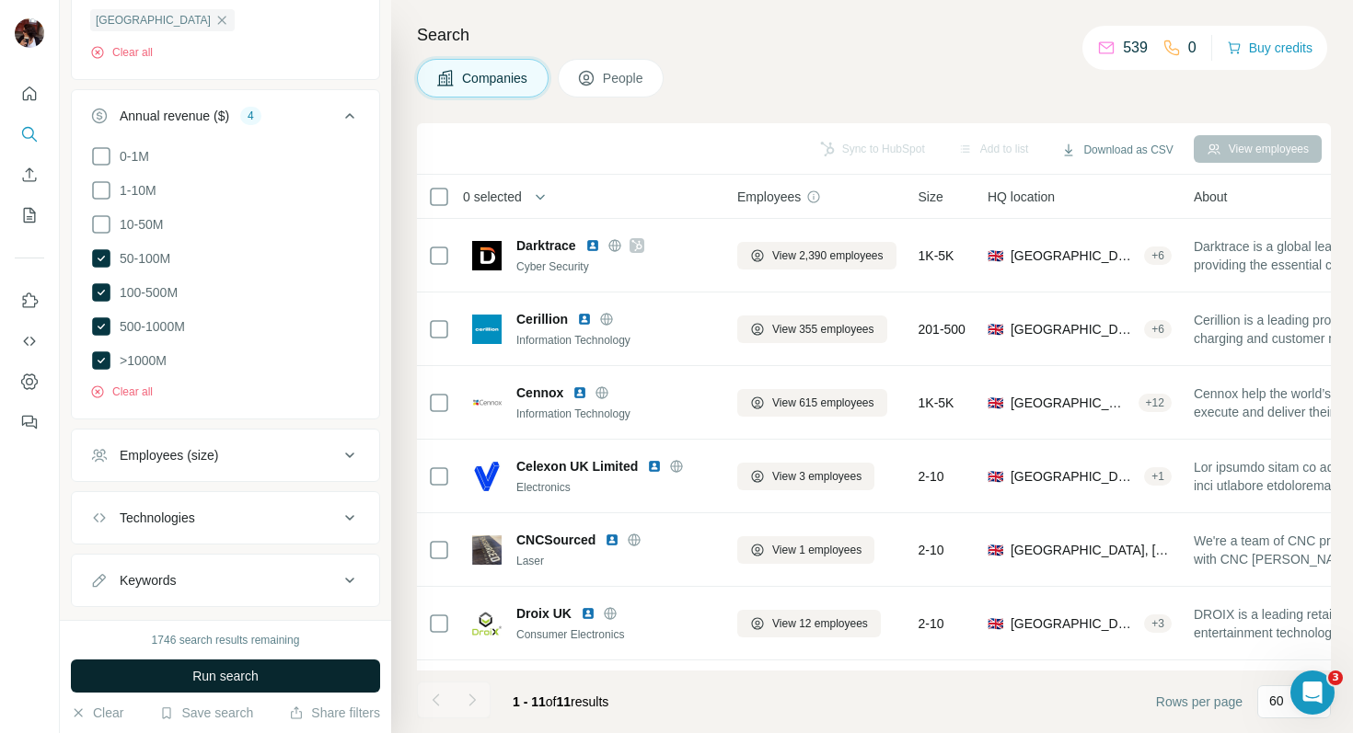
click at [219, 684] on span "Run search" at bounding box center [225, 676] width 66 height 18
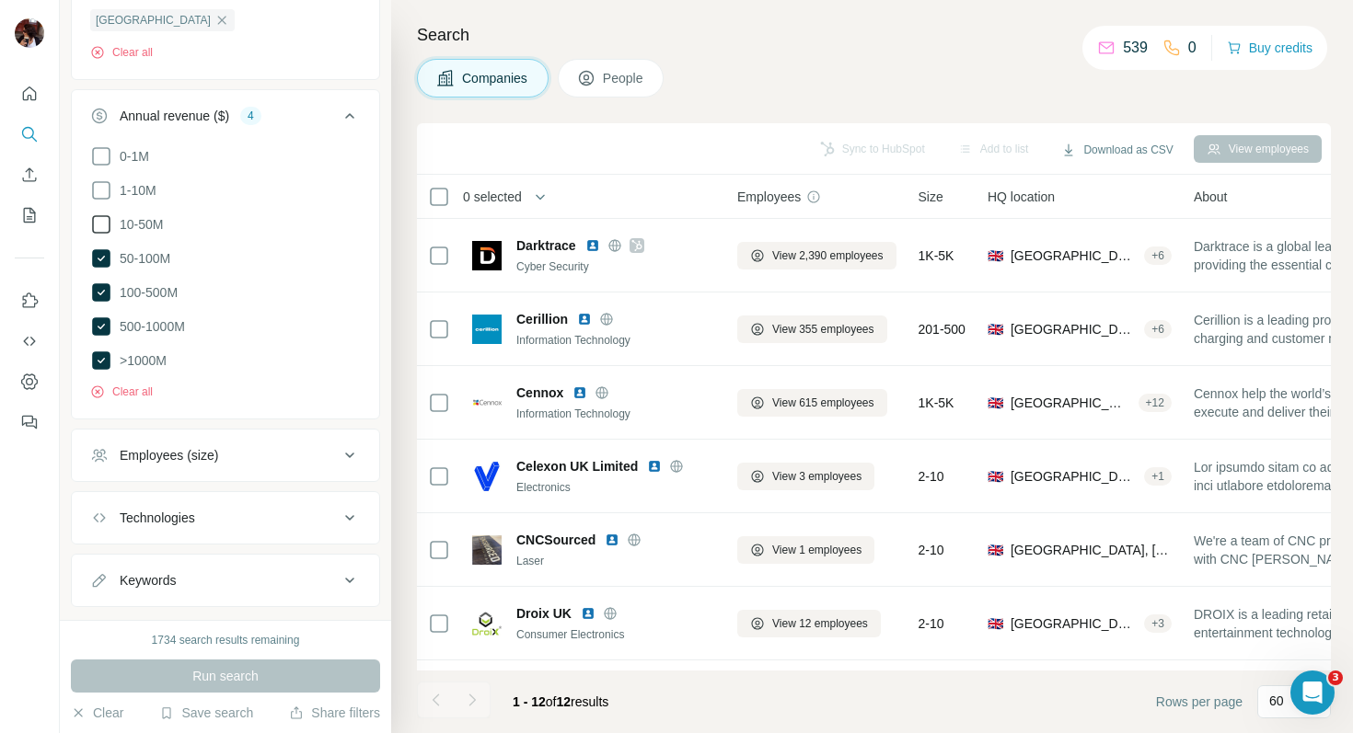
click at [98, 223] on icon at bounding box center [101, 224] width 22 height 22
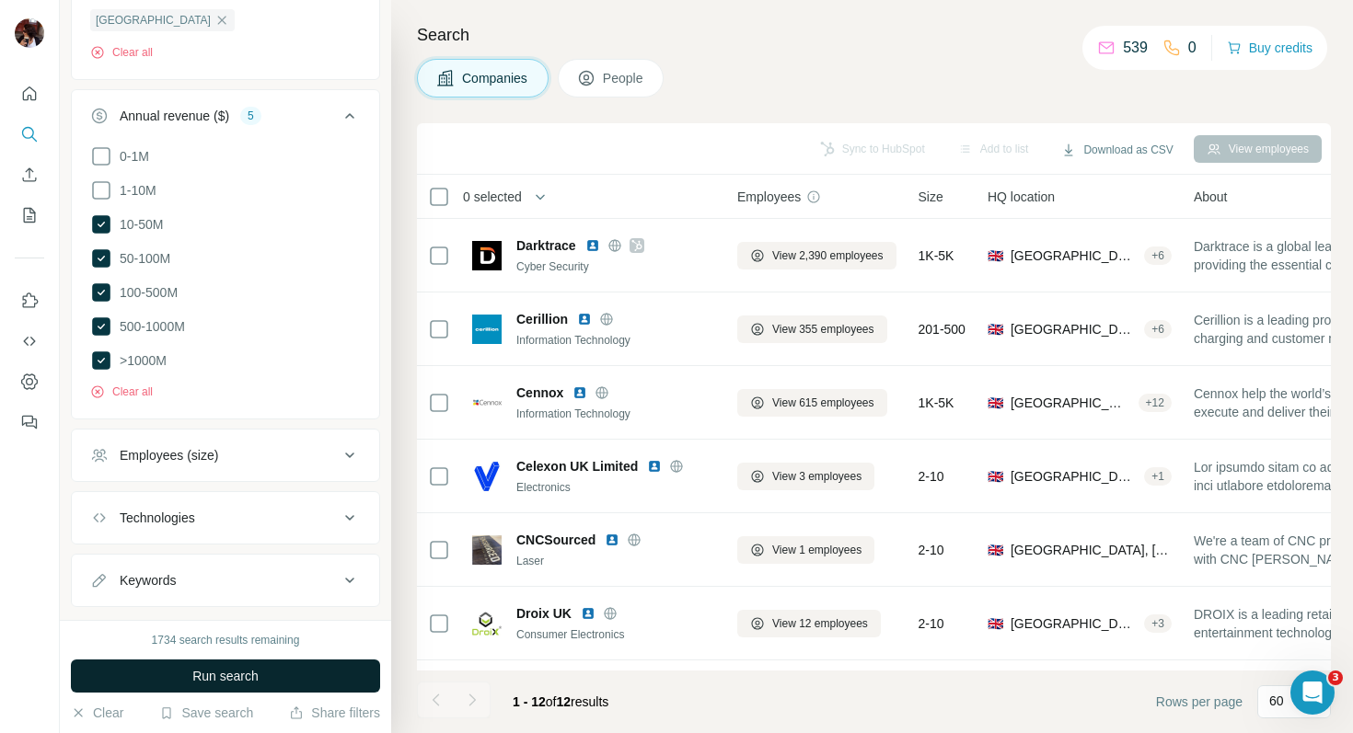
click at [225, 667] on span "Run search" at bounding box center [225, 676] width 66 height 18
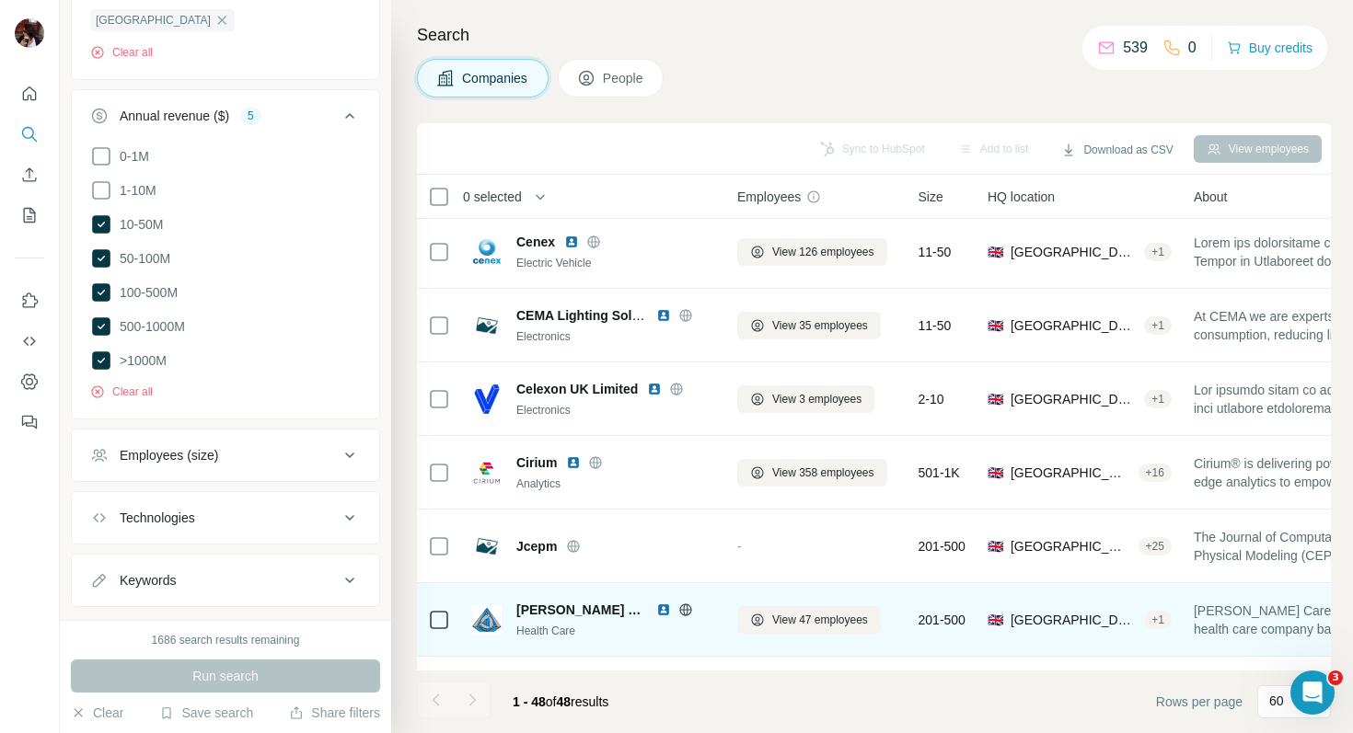
scroll to position [1329, 0]
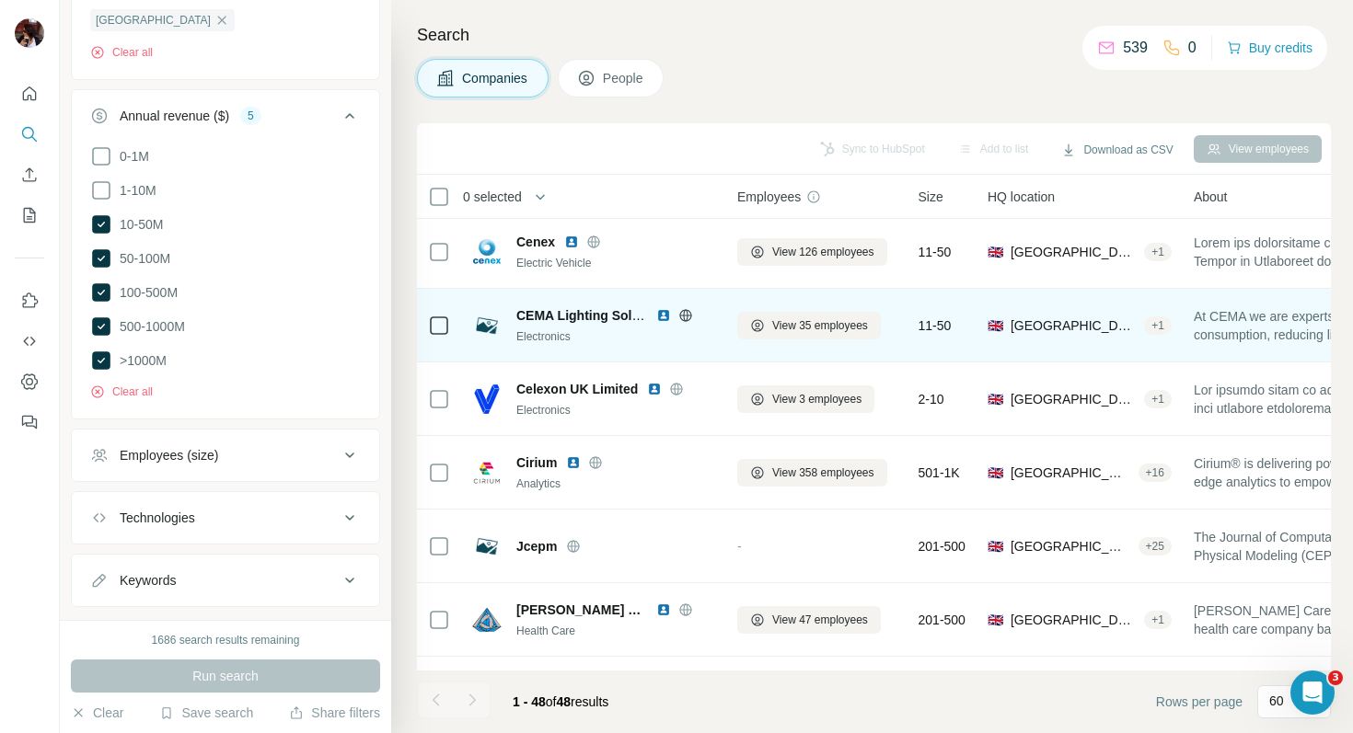
click at [477, 316] on img at bounding box center [486, 325] width 29 height 29
drag, startPoint x: 522, startPoint y: 312, endPoint x: 681, endPoint y: 333, distance: 160.6
click at [681, 333] on div "CEMA Lighting Solutions Electronics" at bounding box center [615, 325] width 199 height 39
click at [687, 316] on icon at bounding box center [685, 315] width 5 height 12
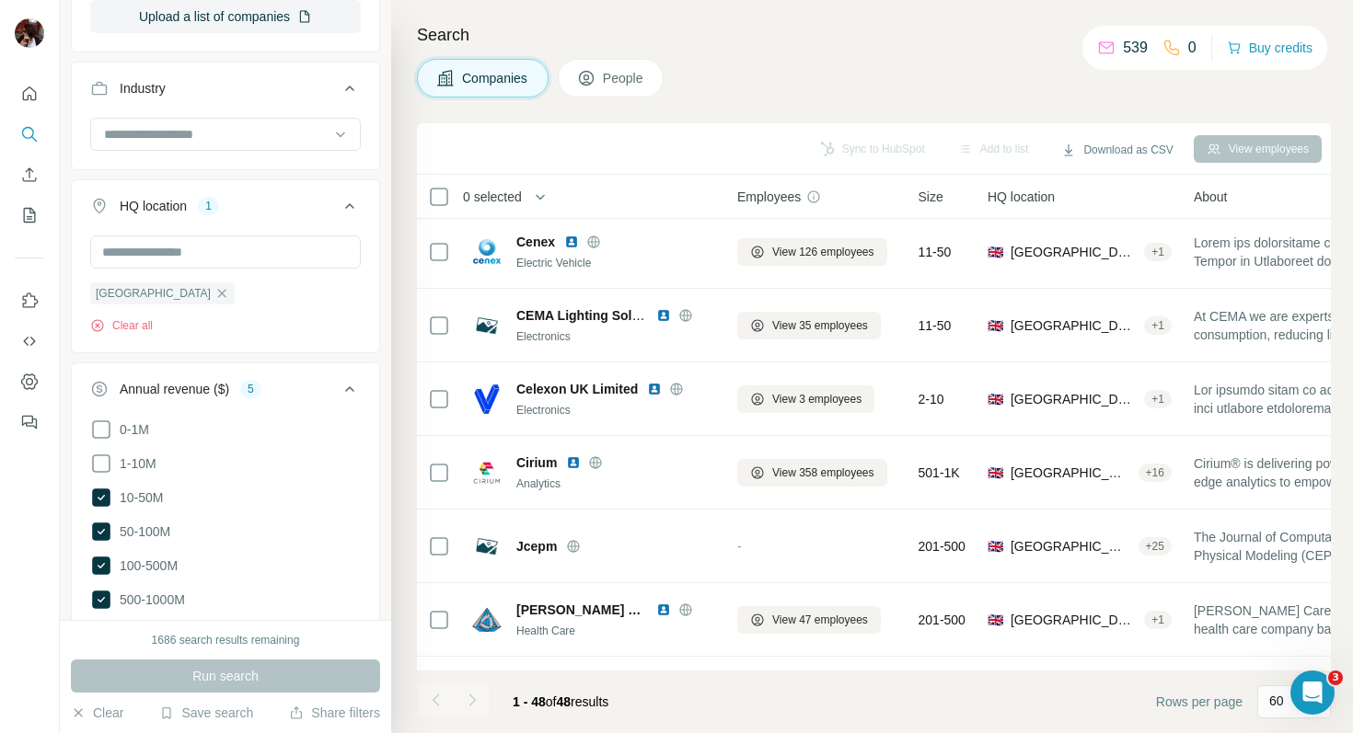
scroll to position [0, 0]
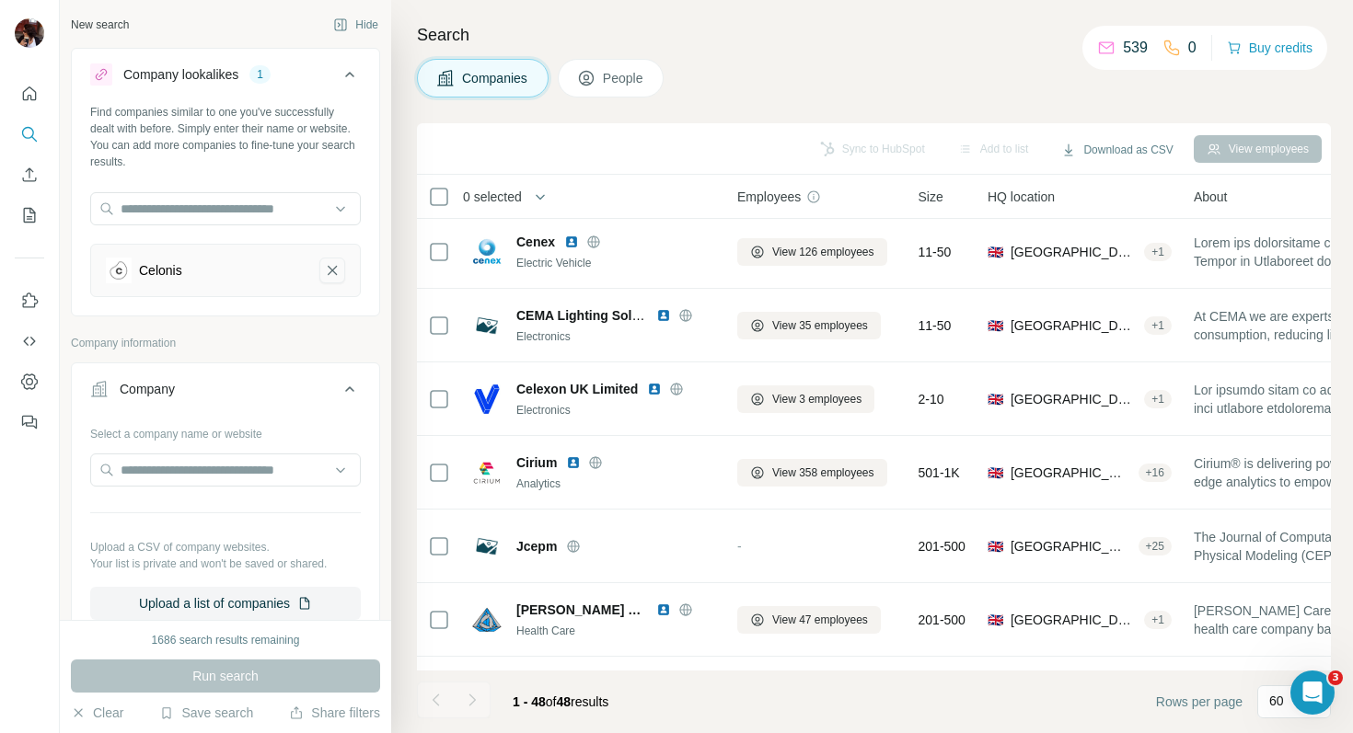
click at [324, 271] on icon "Celonis-remove-button" at bounding box center [332, 270] width 17 height 18
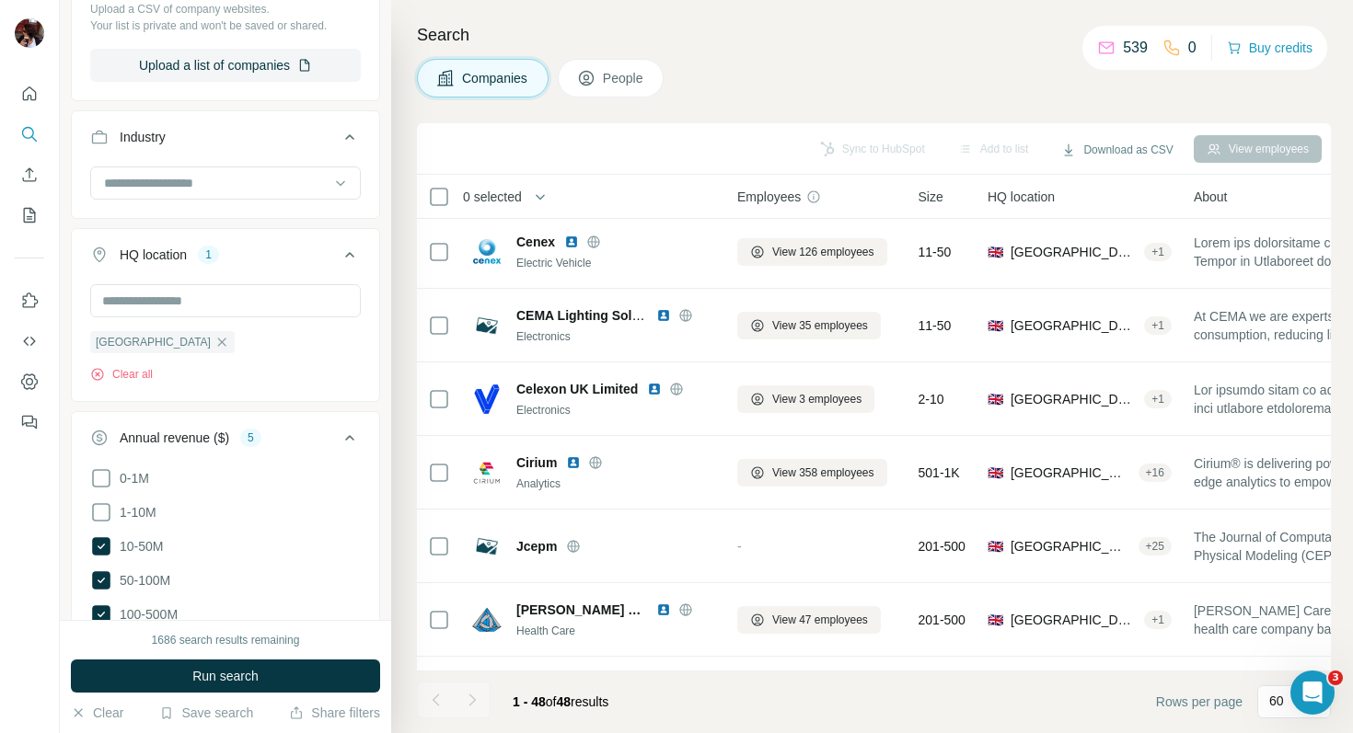
scroll to position [595, 0]
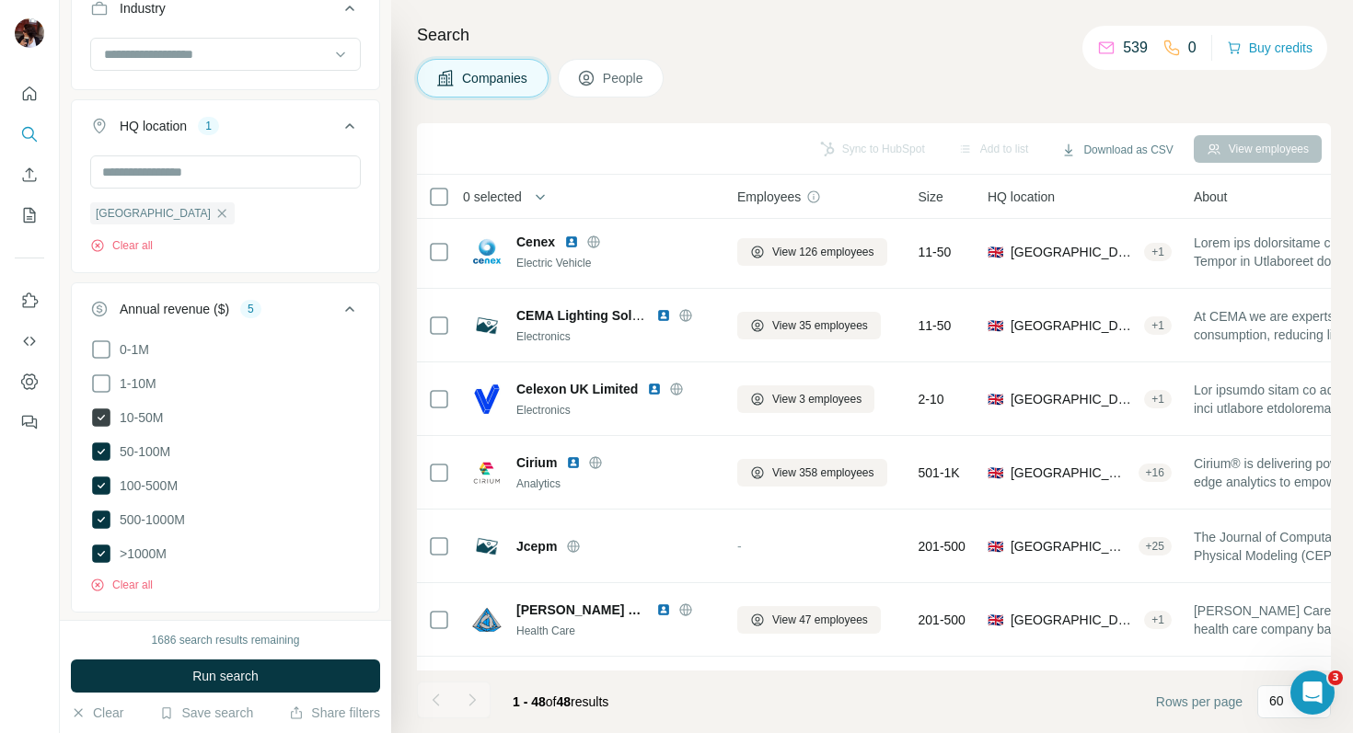
click at [102, 420] on icon at bounding box center [101, 418] width 18 height 18
click at [107, 445] on icon at bounding box center [101, 452] width 18 height 18
click at [104, 475] on icon at bounding box center [101, 486] width 22 height 22
click at [259, 667] on span "Run search" at bounding box center [225, 676] width 66 height 18
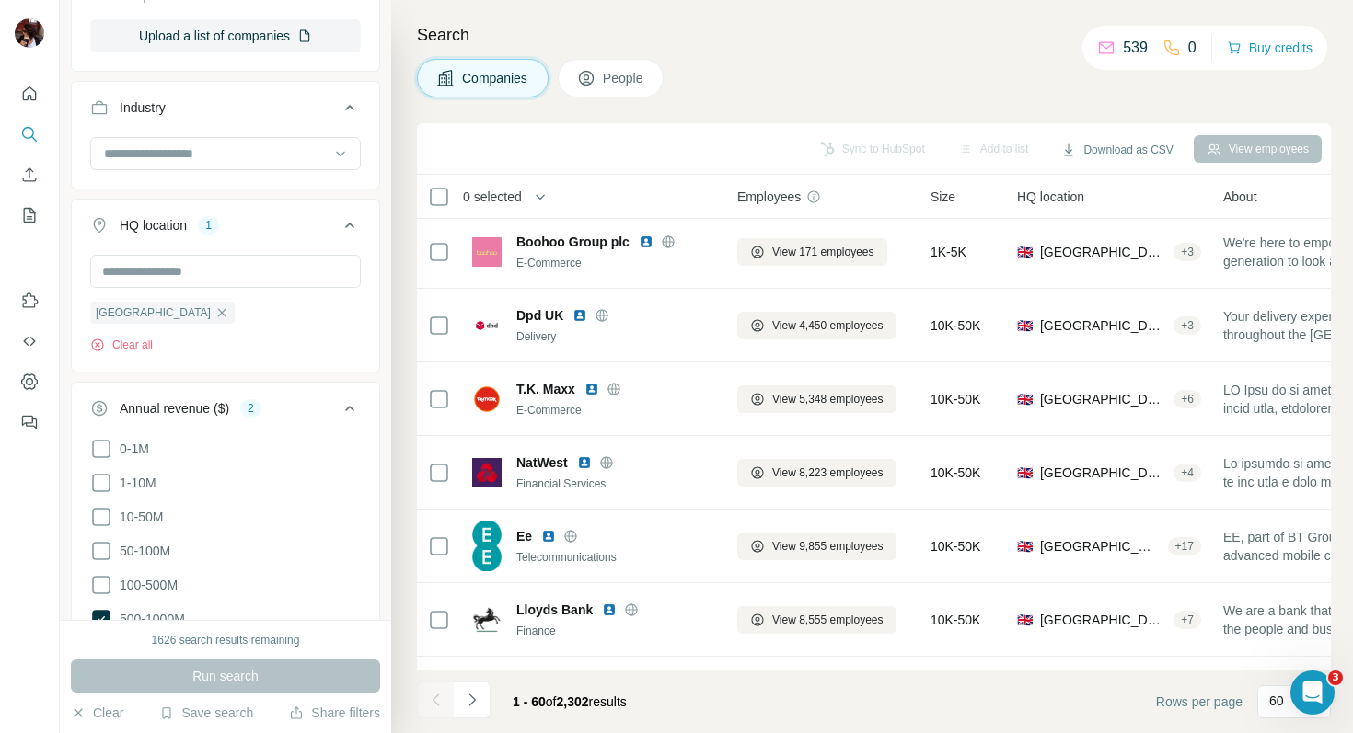
scroll to position [230, 0]
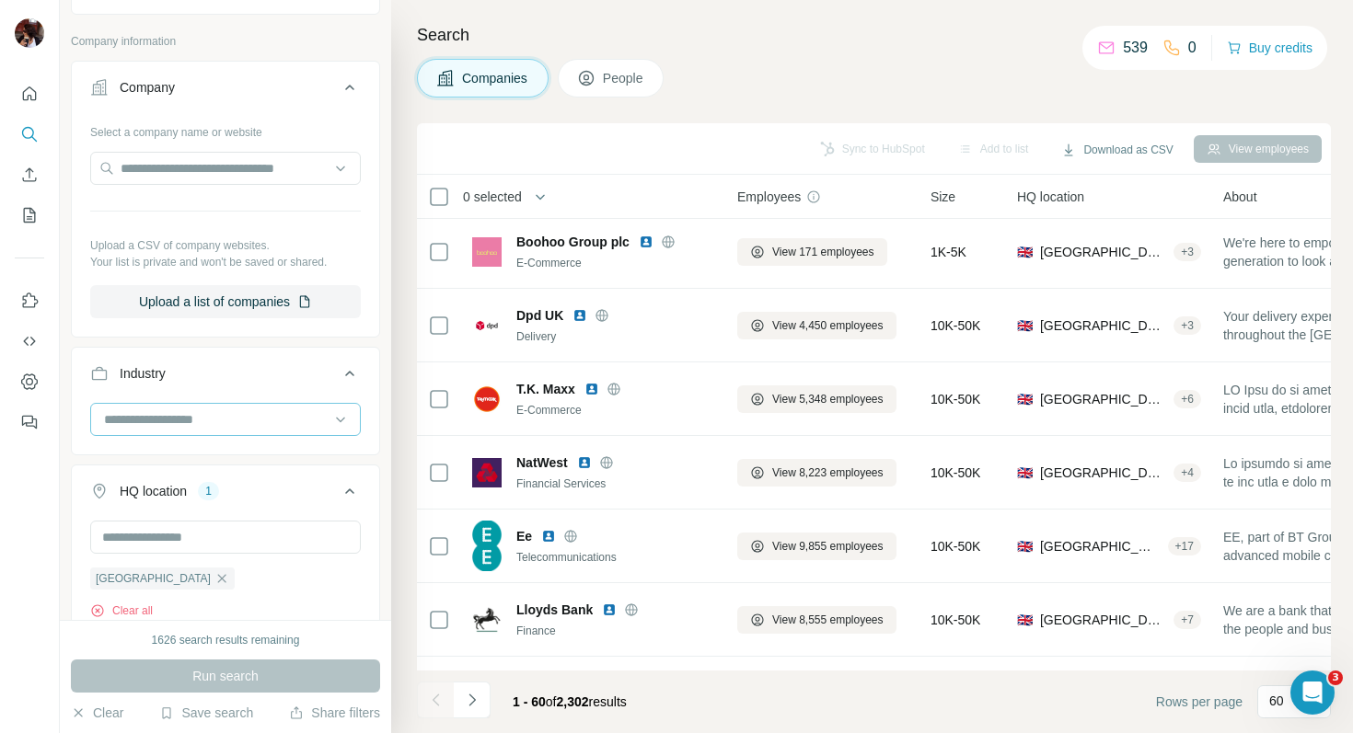
click at [243, 422] on input at bounding box center [215, 419] width 227 height 20
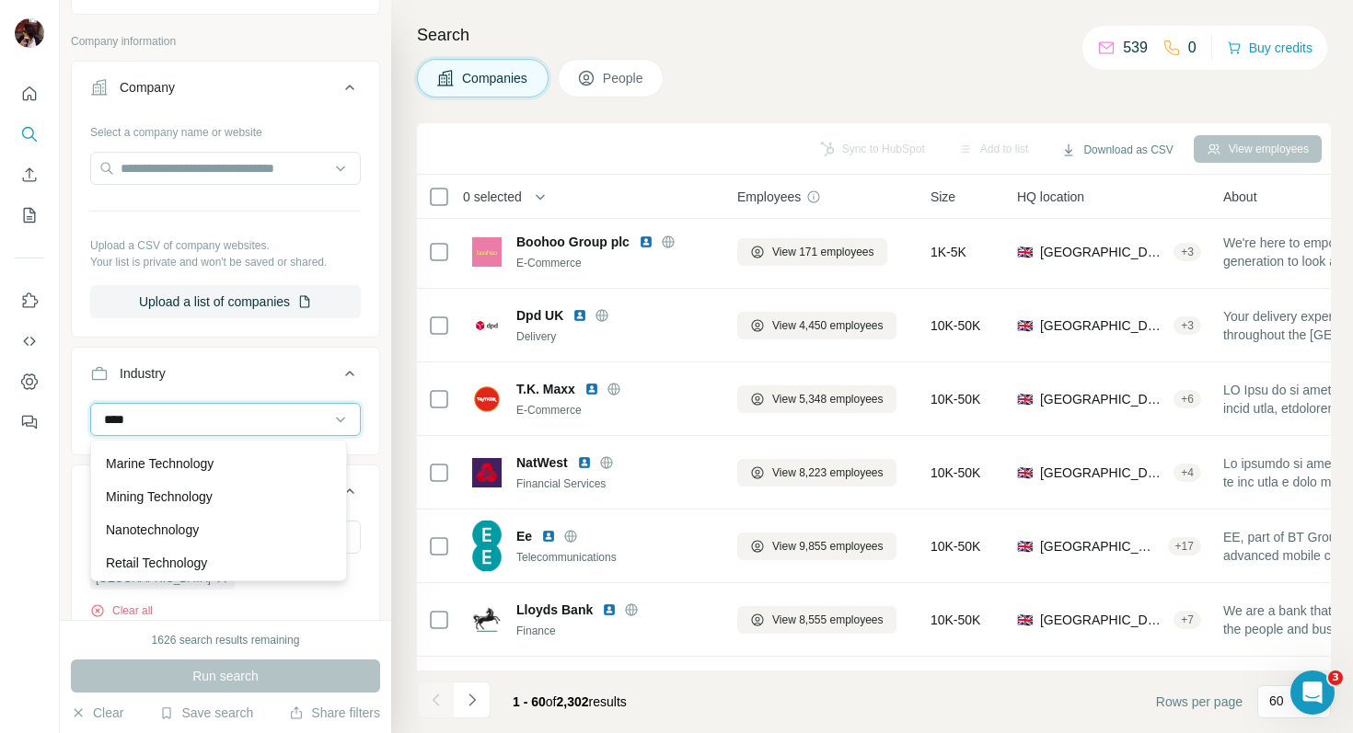
scroll to position [449, 0]
type input "****"
click at [251, 552] on div "Technical Support" at bounding box center [218, 560] width 225 height 18
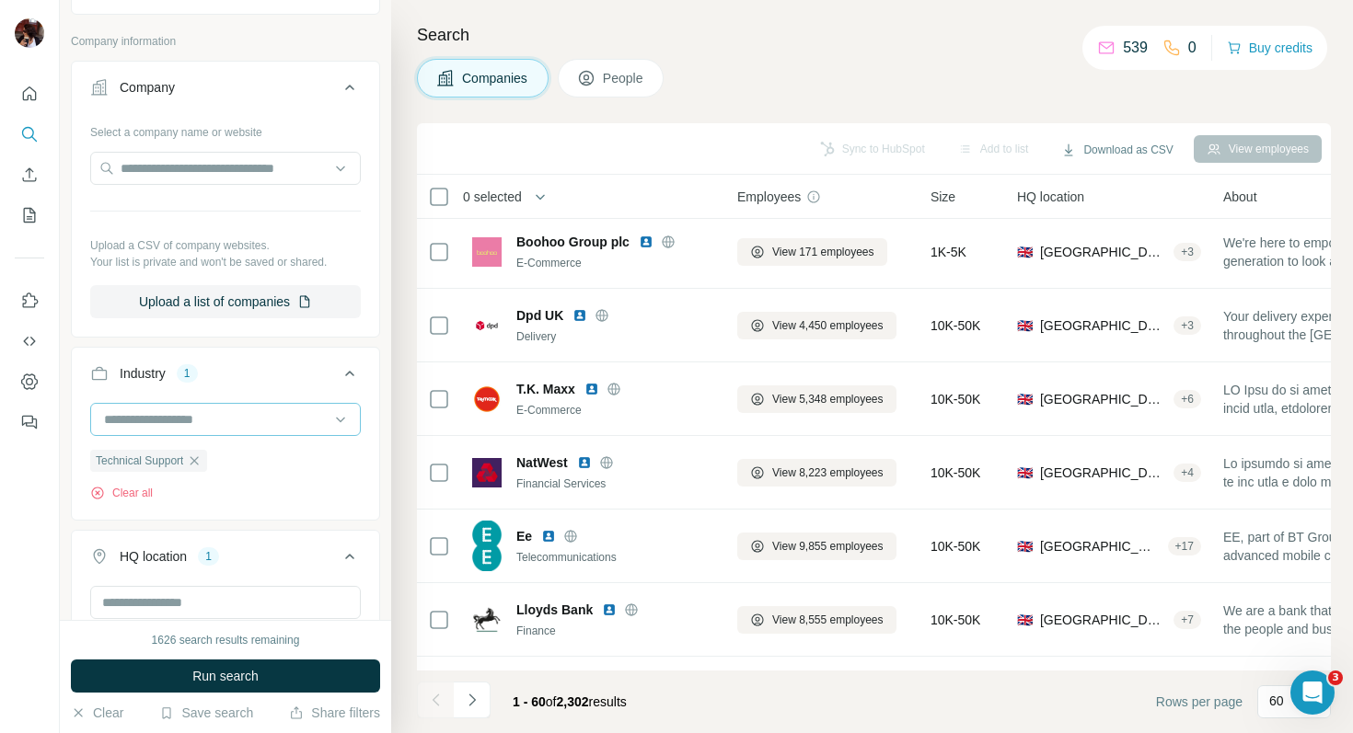
click at [199, 427] on input at bounding box center [215, 419] width 227 height 20
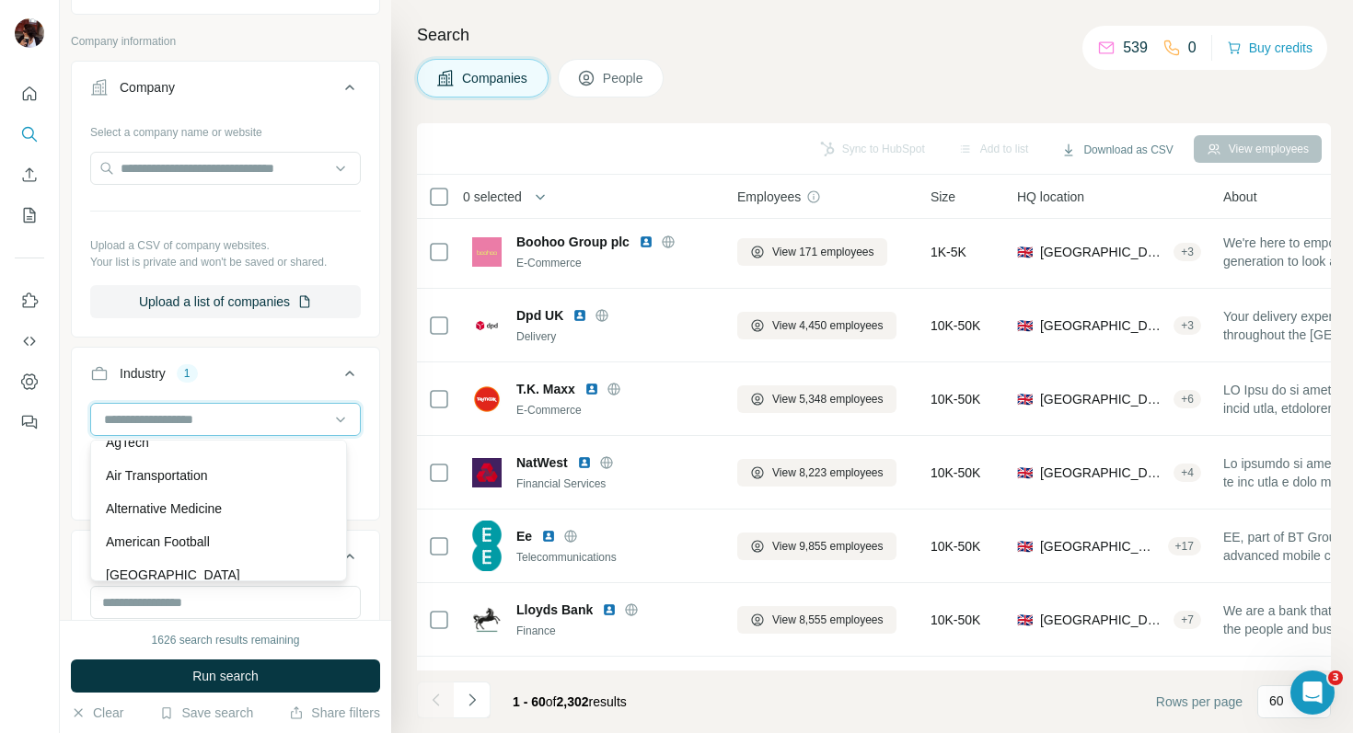
click at [186, 409] on input at bounding box center [215, 419] width 227 height 20
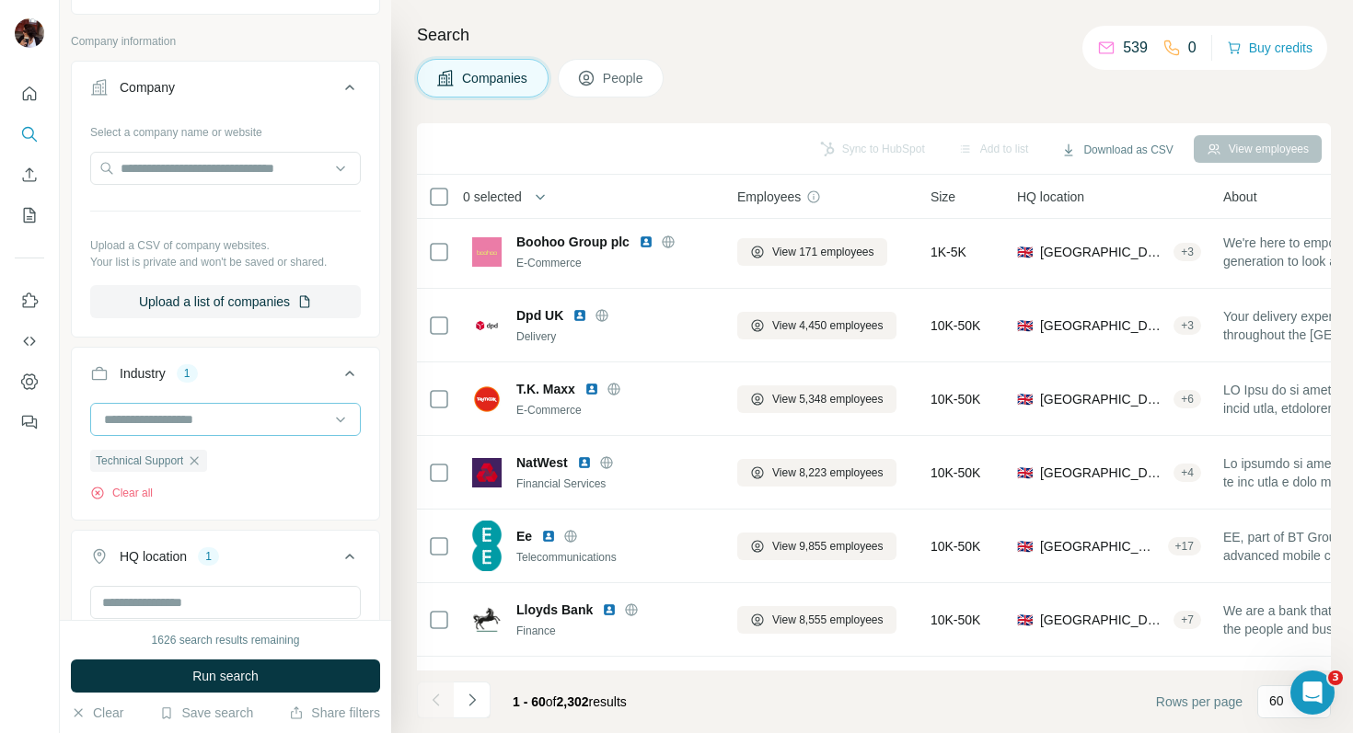
click at [172, 422] on input at bounding box center [215, 419] width 227 height 20
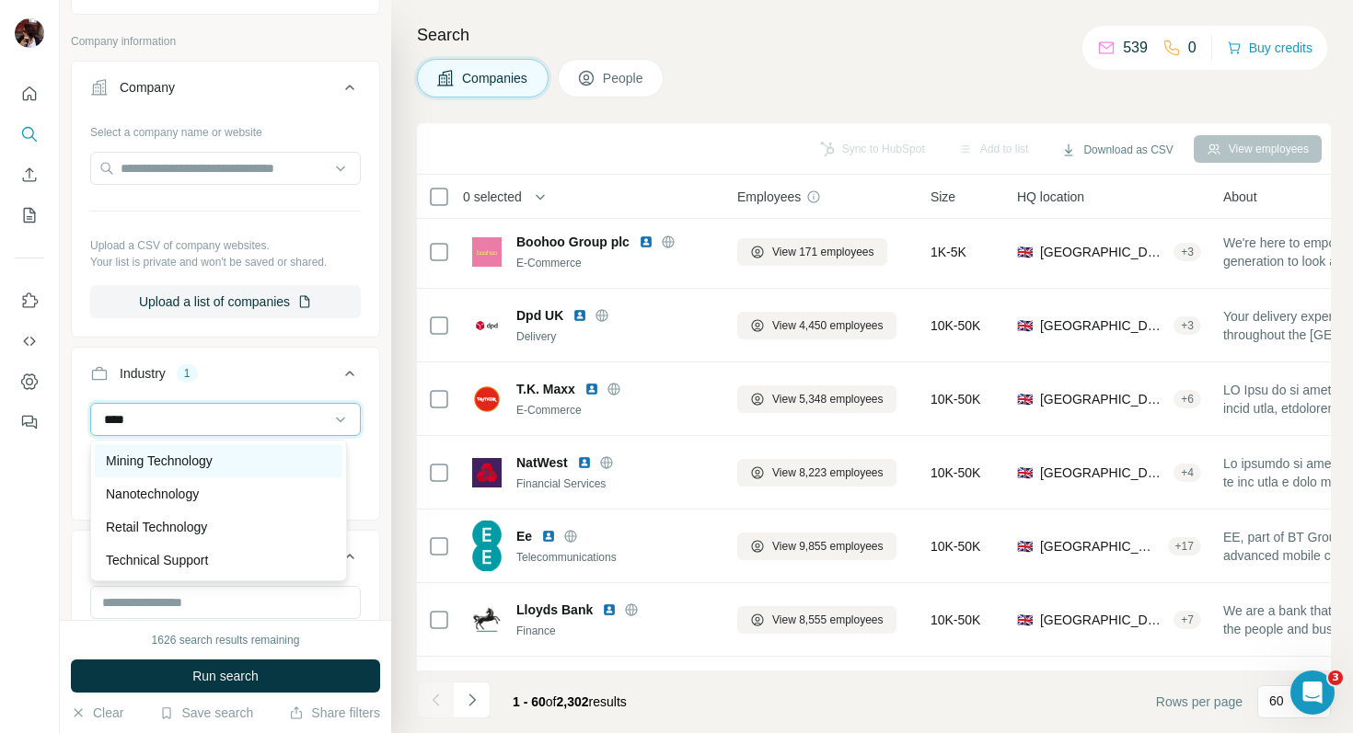
type input "****"
click at [189, 448] on div "Mining Technology" at bounding box center [219, 460] width 248 height 33
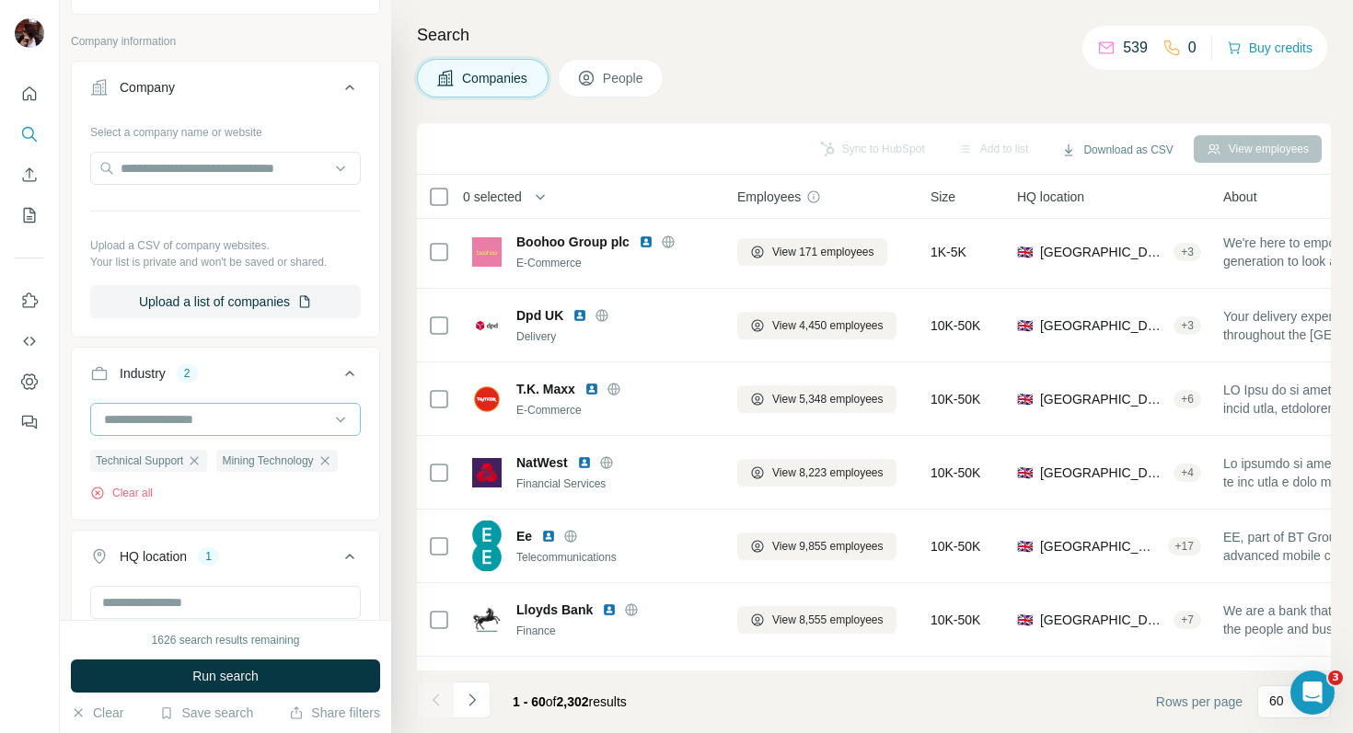
click at [172, 412] on input at bounding box center [215, 419] width 227 height 20
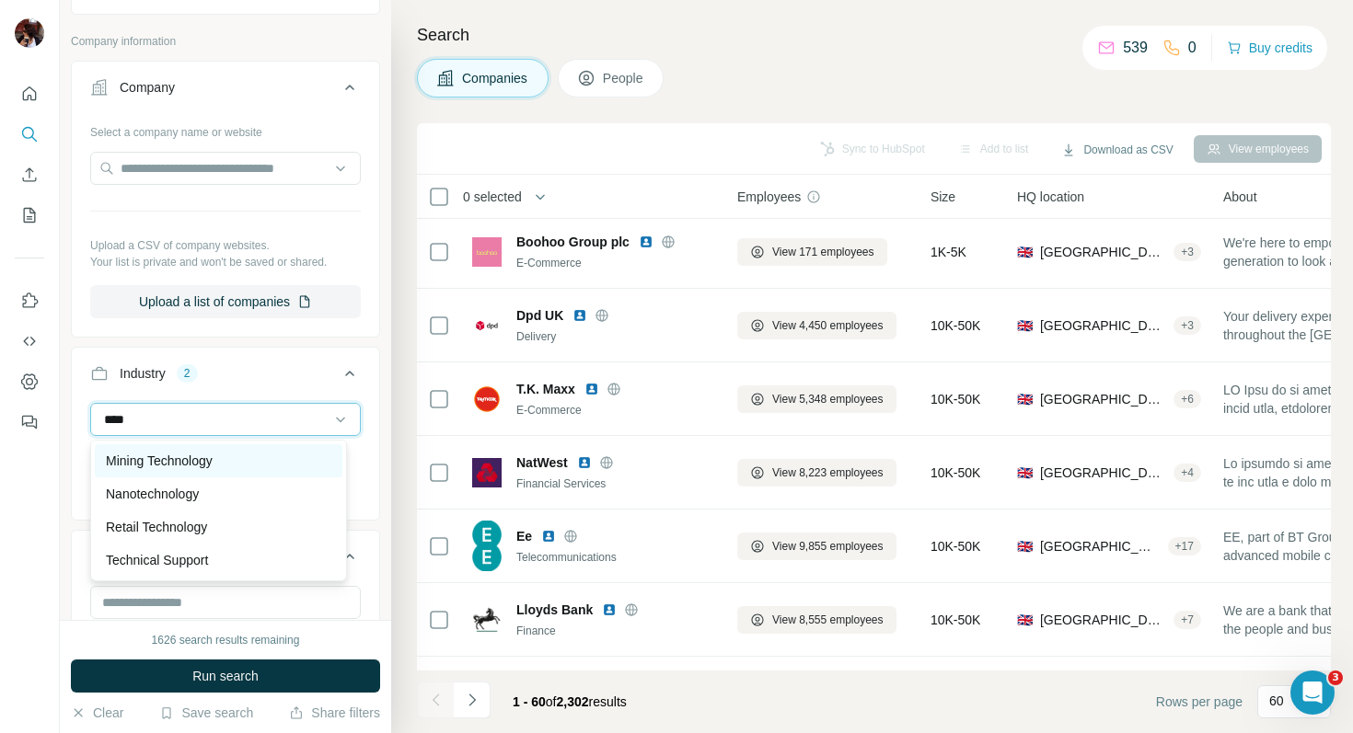
type input "****"
click at [191, 465] on p "Mining Technology" at bounding box center [159, 461] width 107 height 18
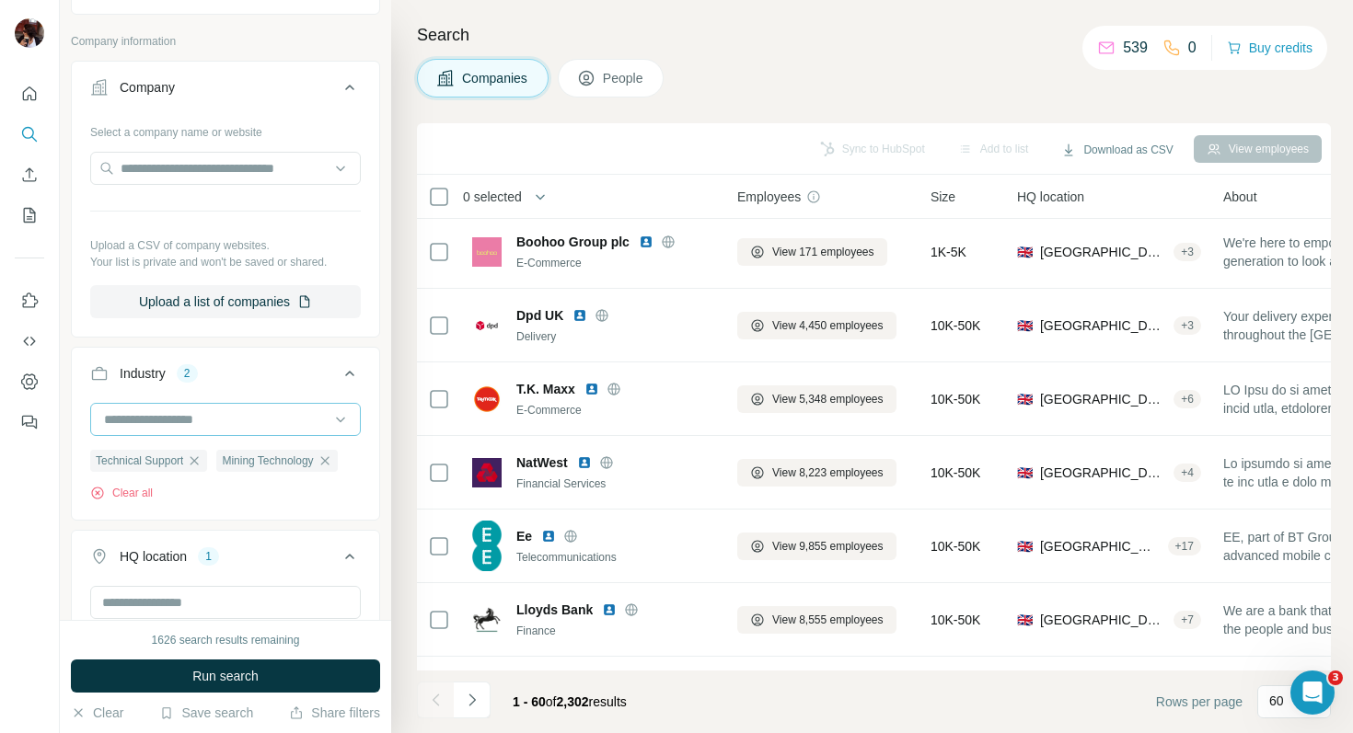
click at [218, 419] on input at bounding box center [215, 419] width 227 height 20
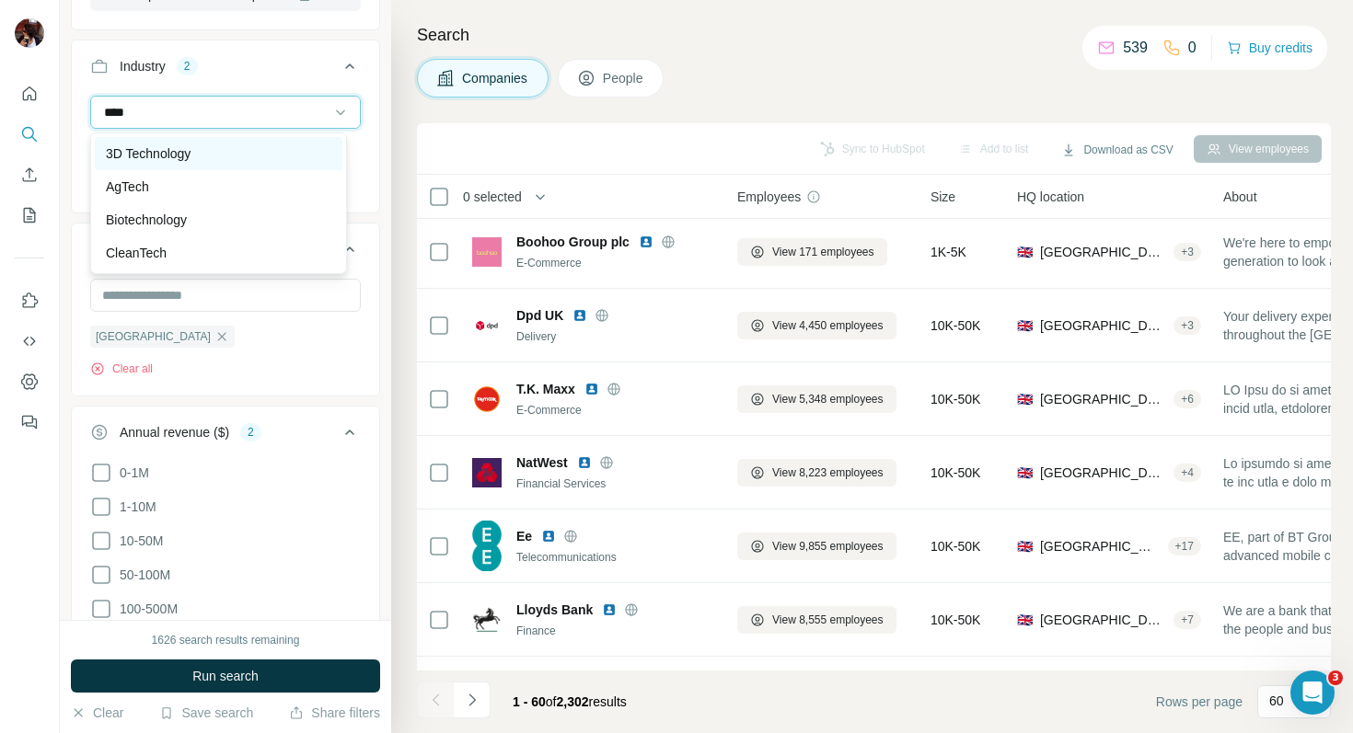
type input "****"
click at [227, 163] on div "3D Technology" at bounding box center [219, 153] width 248 height 33
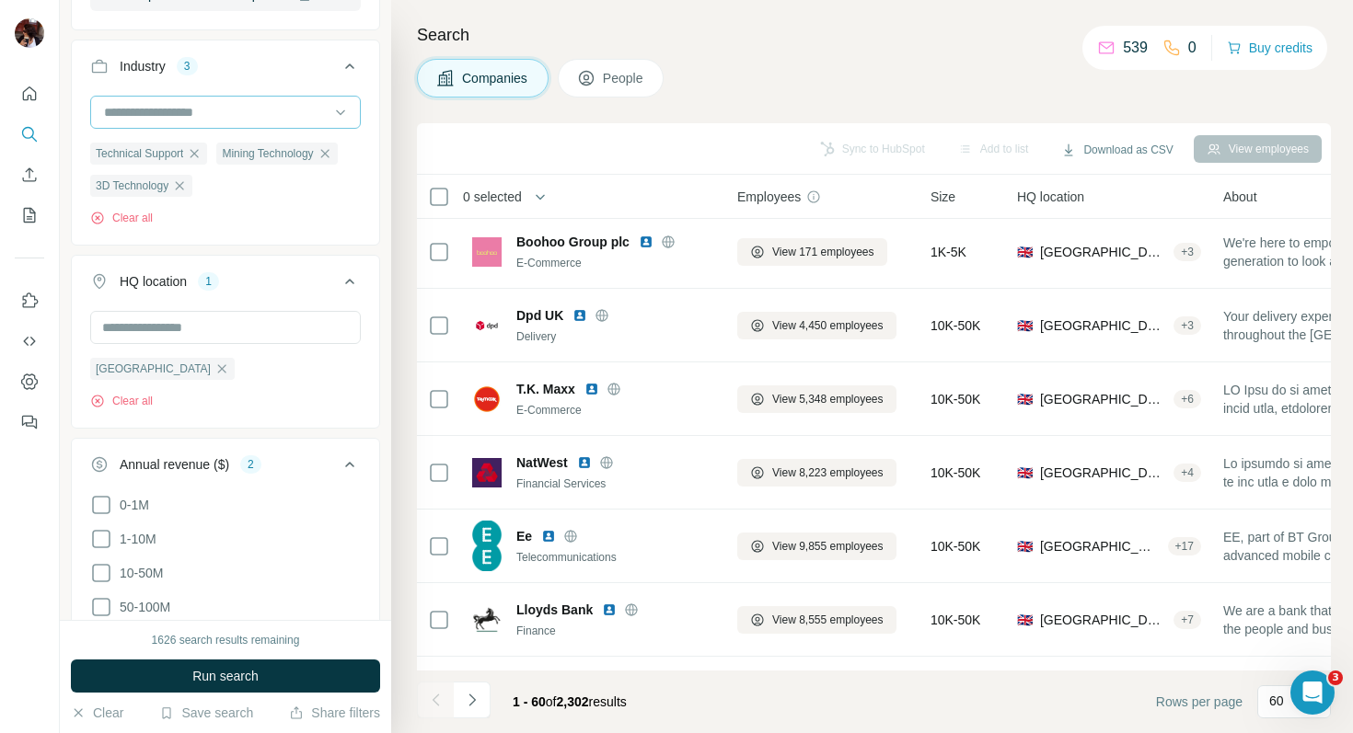
click at [236, 101] on div at bounding box center [215, 112] width 227 height 31
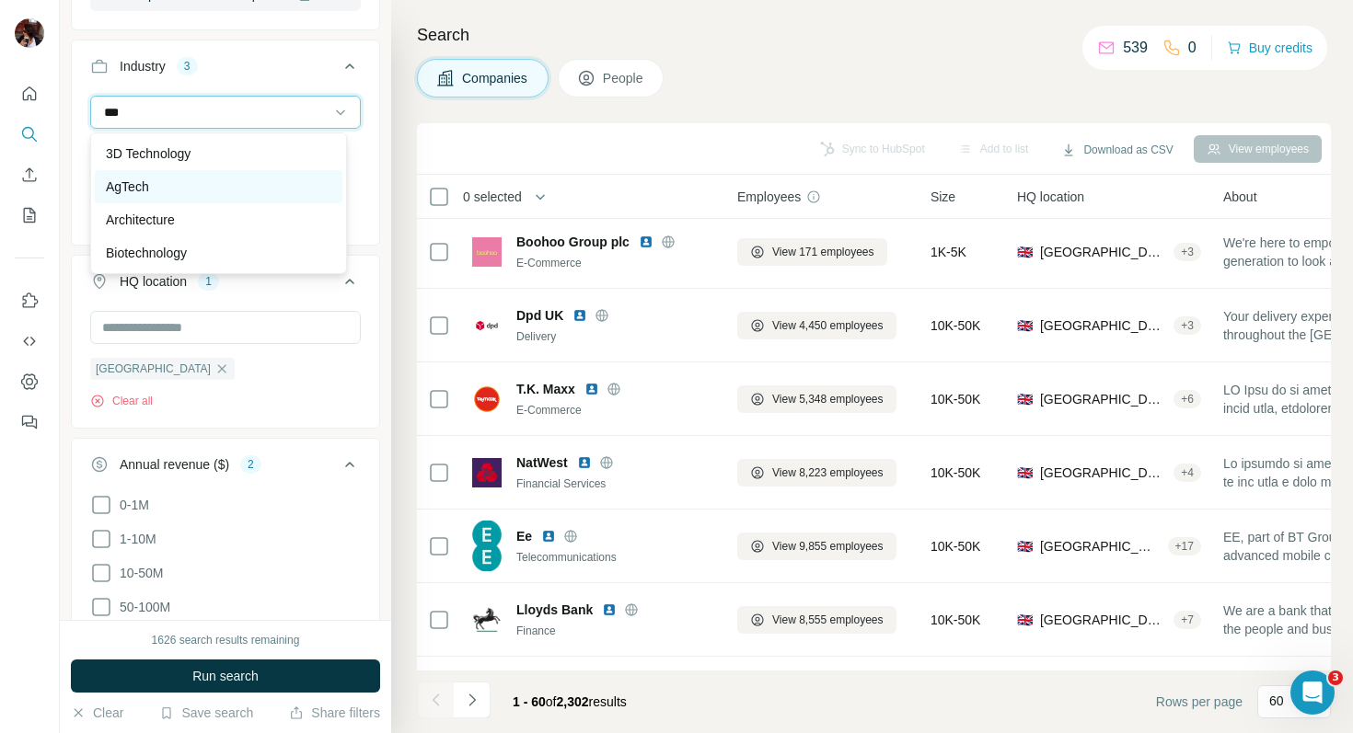
type input "***"
click at [209, 181] on div "AgTech" at bounding box center [218, 187] width 225 height 18
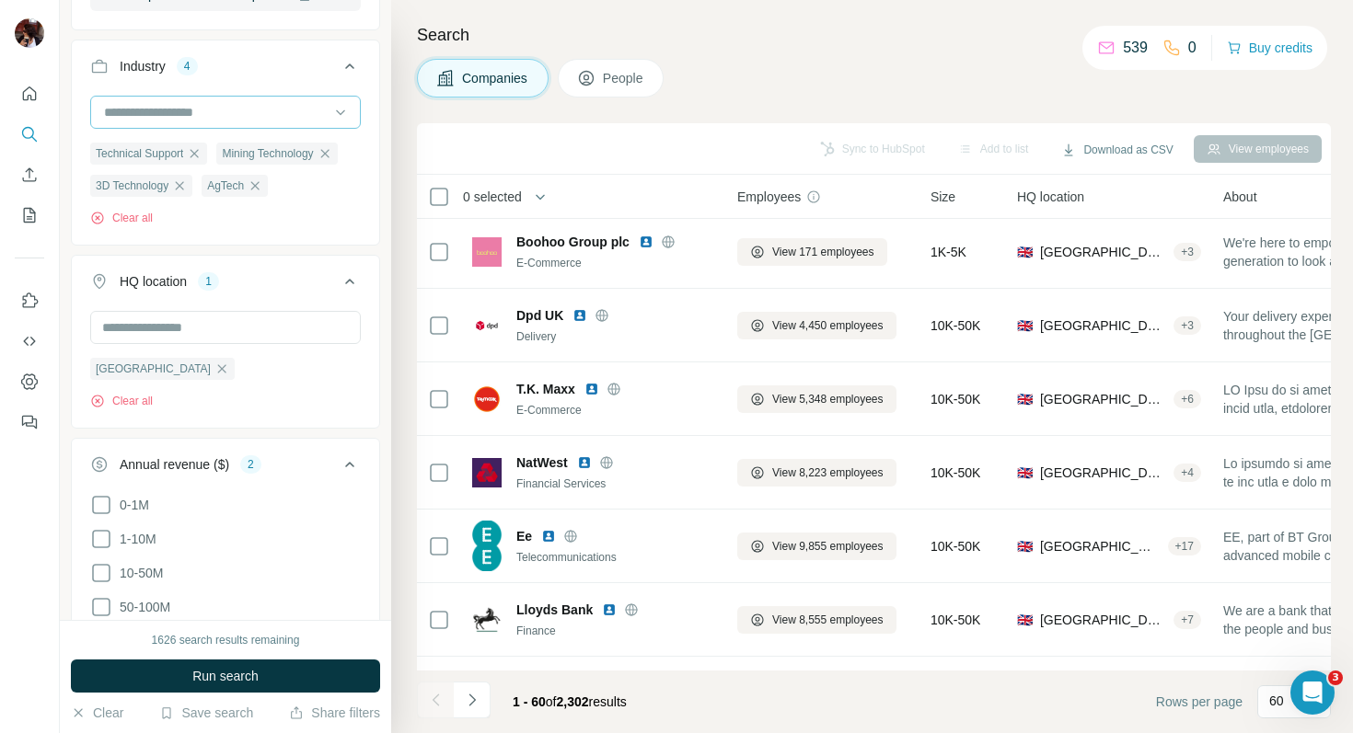
click at [167, 106] on input at bounding box center [215, 112] width 227 height 20
click at [206, 108] on input at bounding box center [215, 112] width 227 height 20
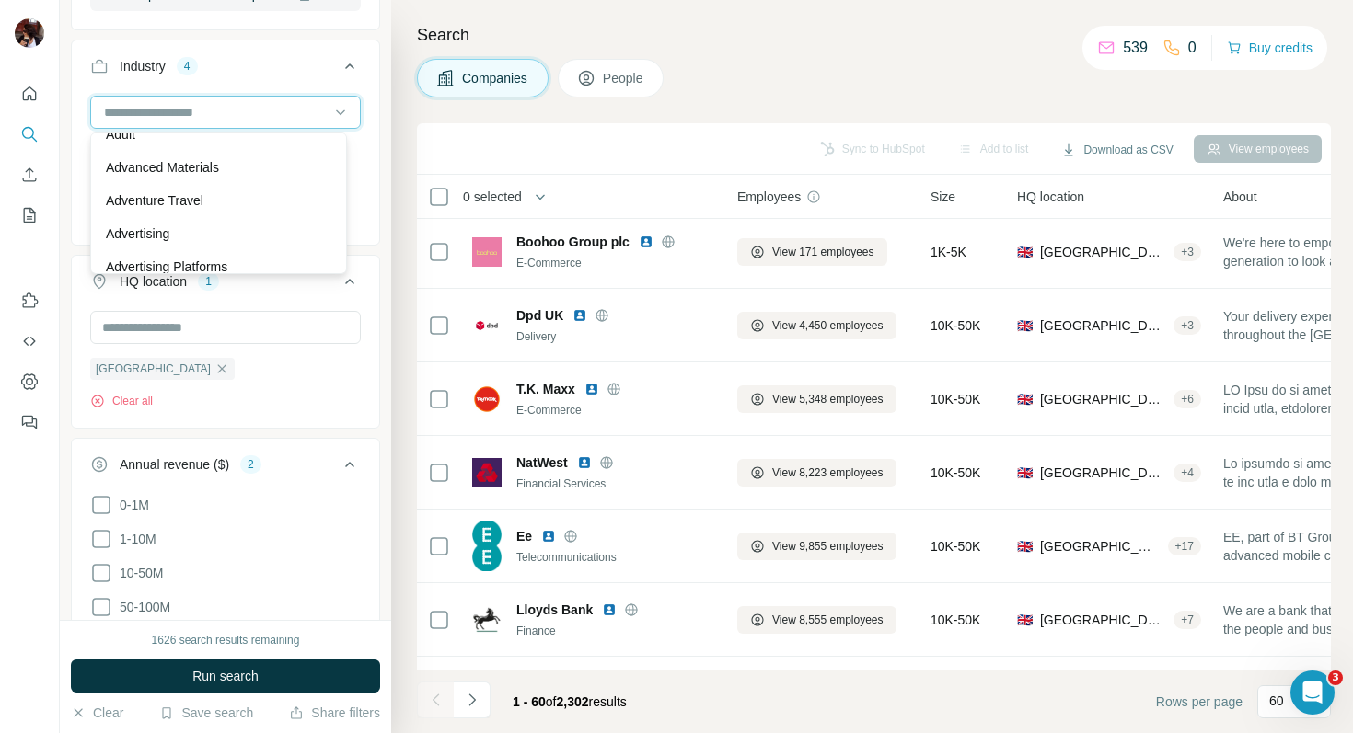
scroll to position [152, 0]
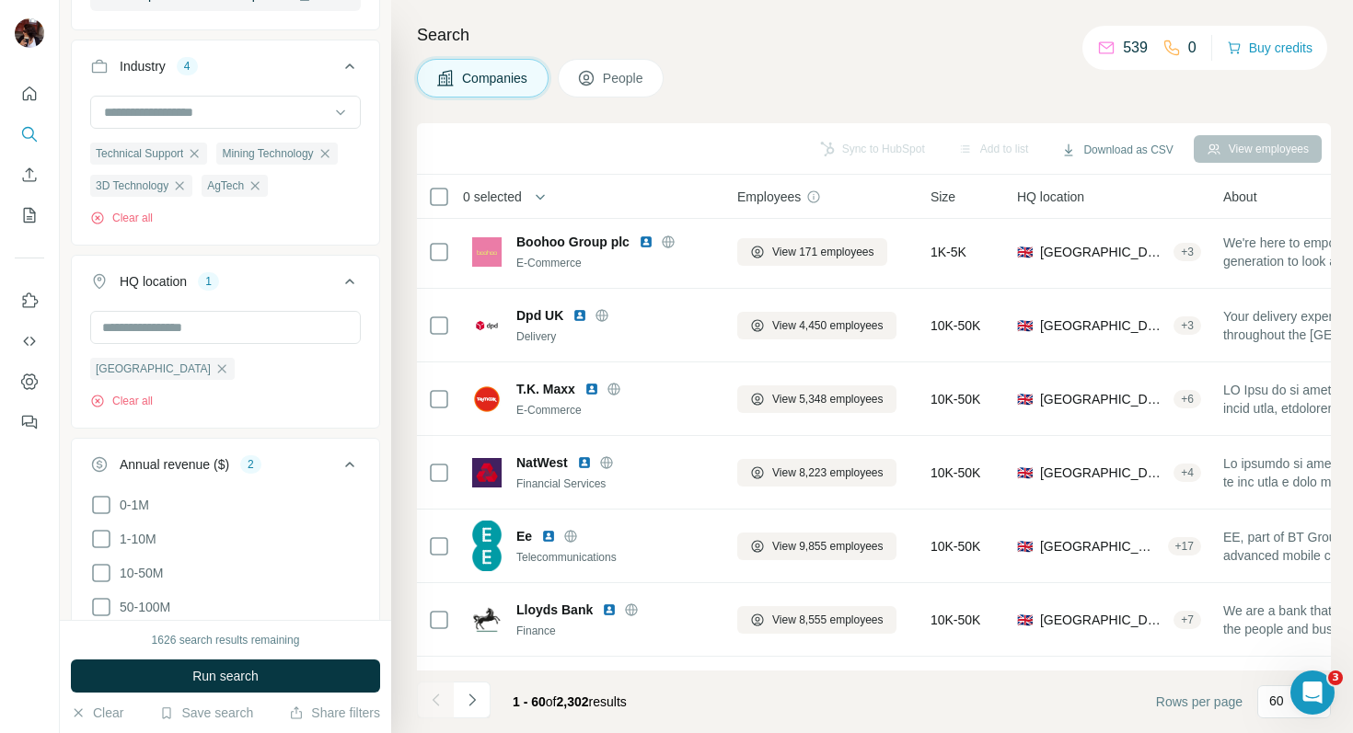
click at [319, 291] on div "HQ location 1" at bounding box center [214, 281] width 248 height 18
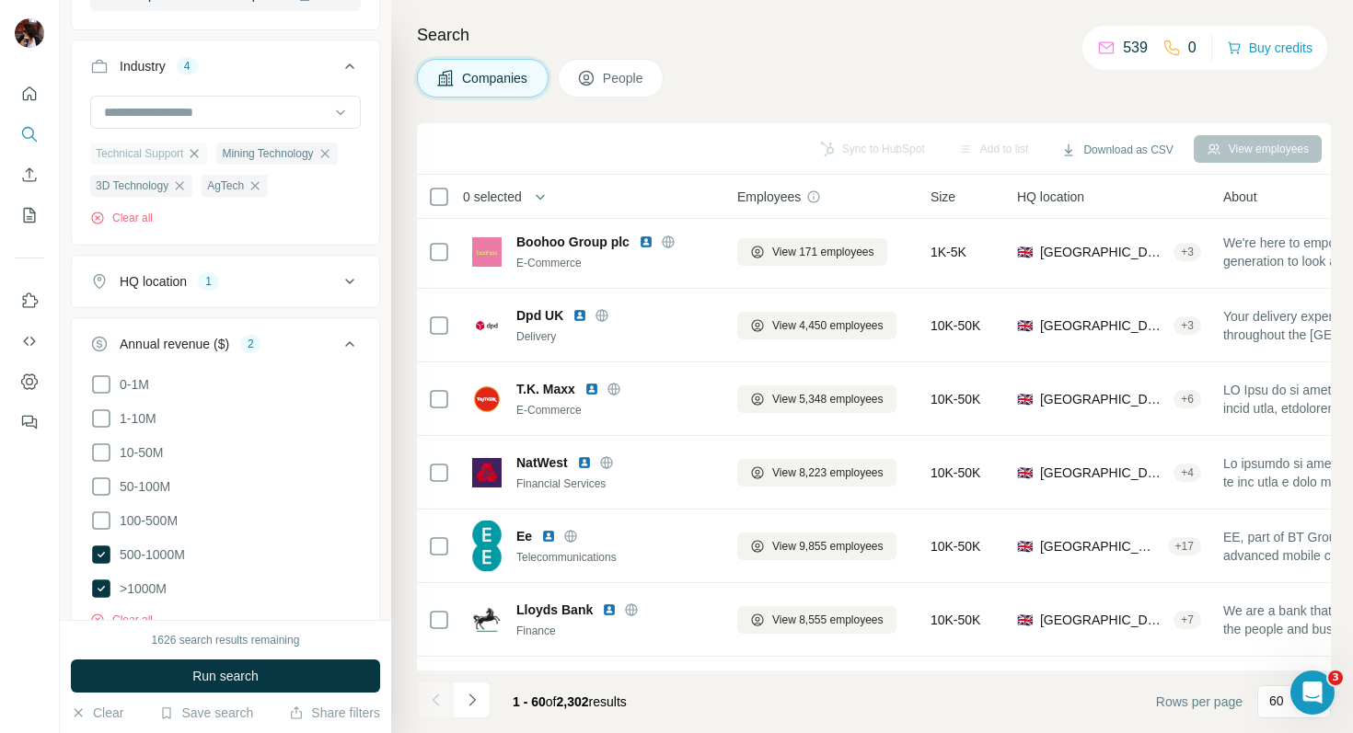
click at [201, 156] on icon "button" at bounding box center [194, 153] width 15 height 15
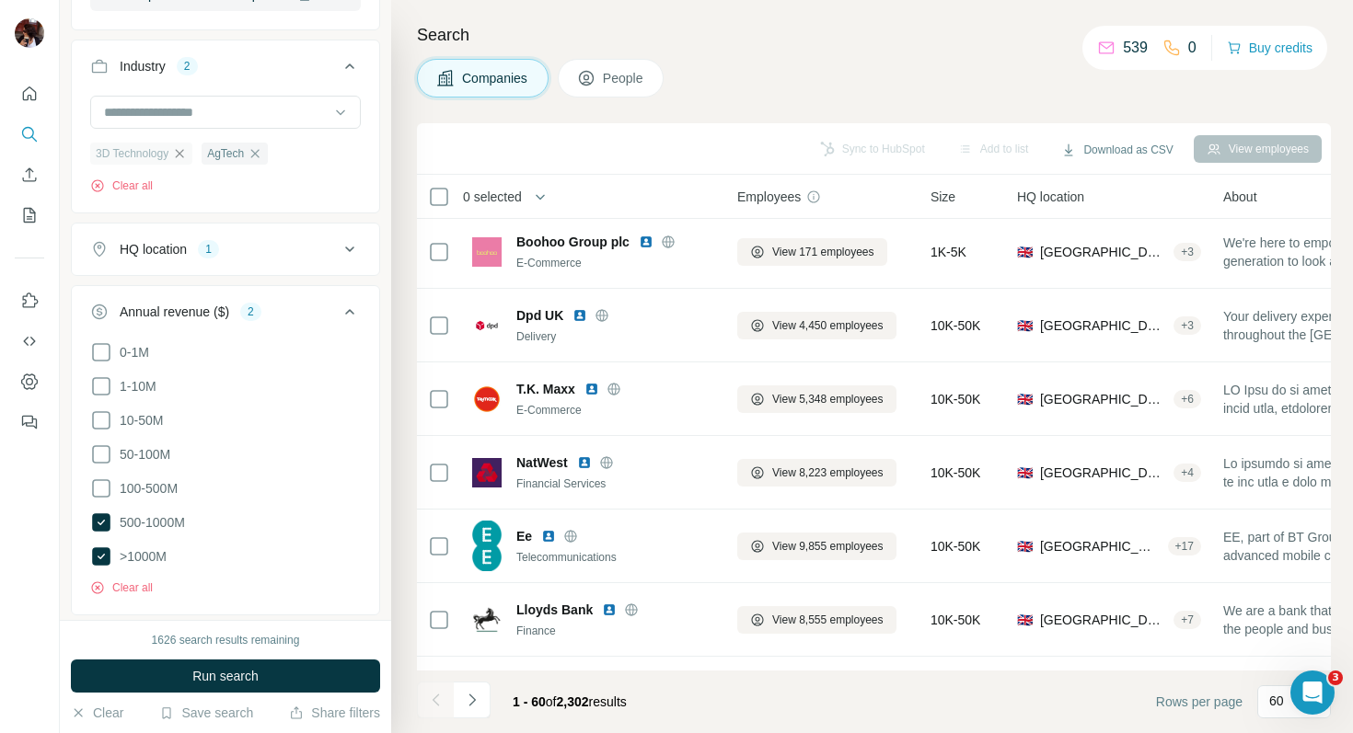
click at [187, 152] on icon "button" at bounding box center [179, 153] width 15 height 15
click at [147, 155] on icon "button" at bounding box center [143, 153] width 15 height 15
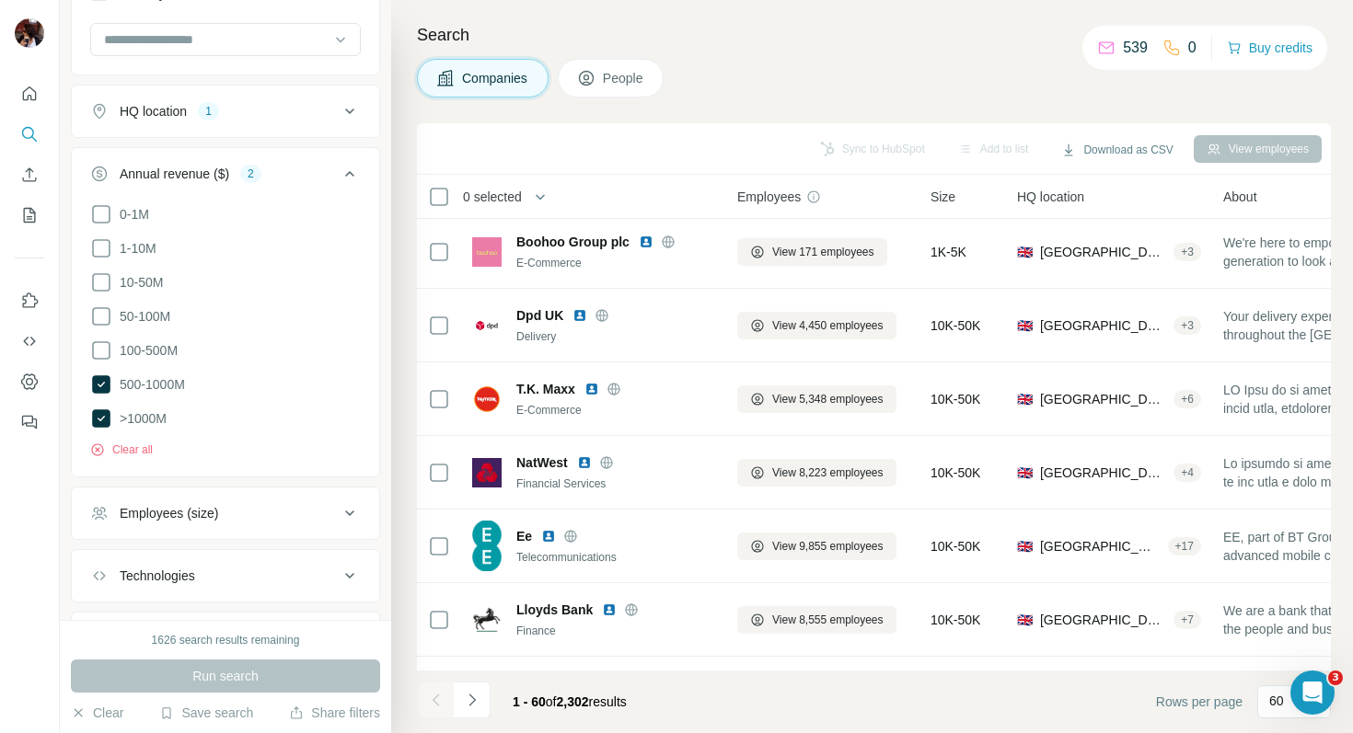
scroll to position [703, 0]
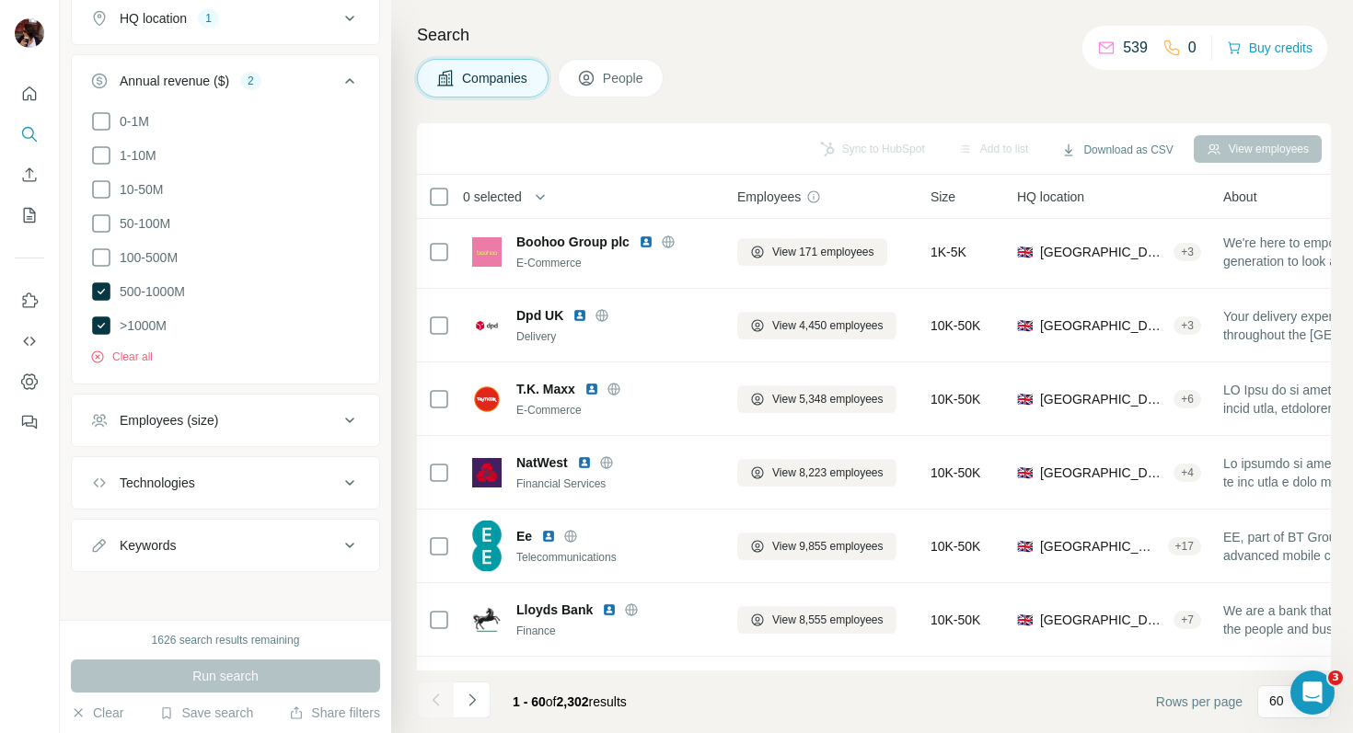
click at [219, 540] on div "Keywords" at bounding box center [214, 545] width 248 height 18
click at [183, 582] on input "text" at bounding box center [207, 591] width 234 height 33
type input "****"
click at [231, 491] on button "Technologies" at bounding box center [225, 483] width 307 height 44
click at [243, 519] on input "text" at bounding box center [225, 529] width 271 height 33
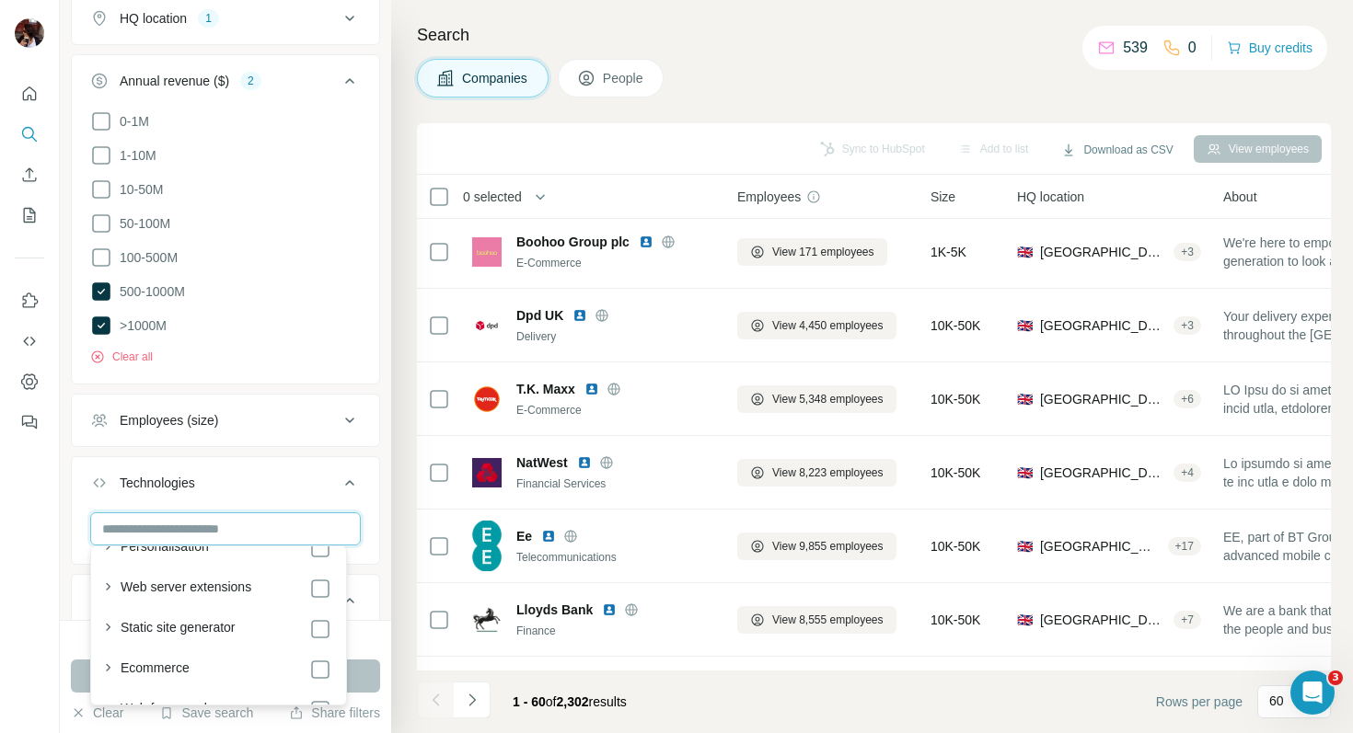
scroll to position [449, 0]
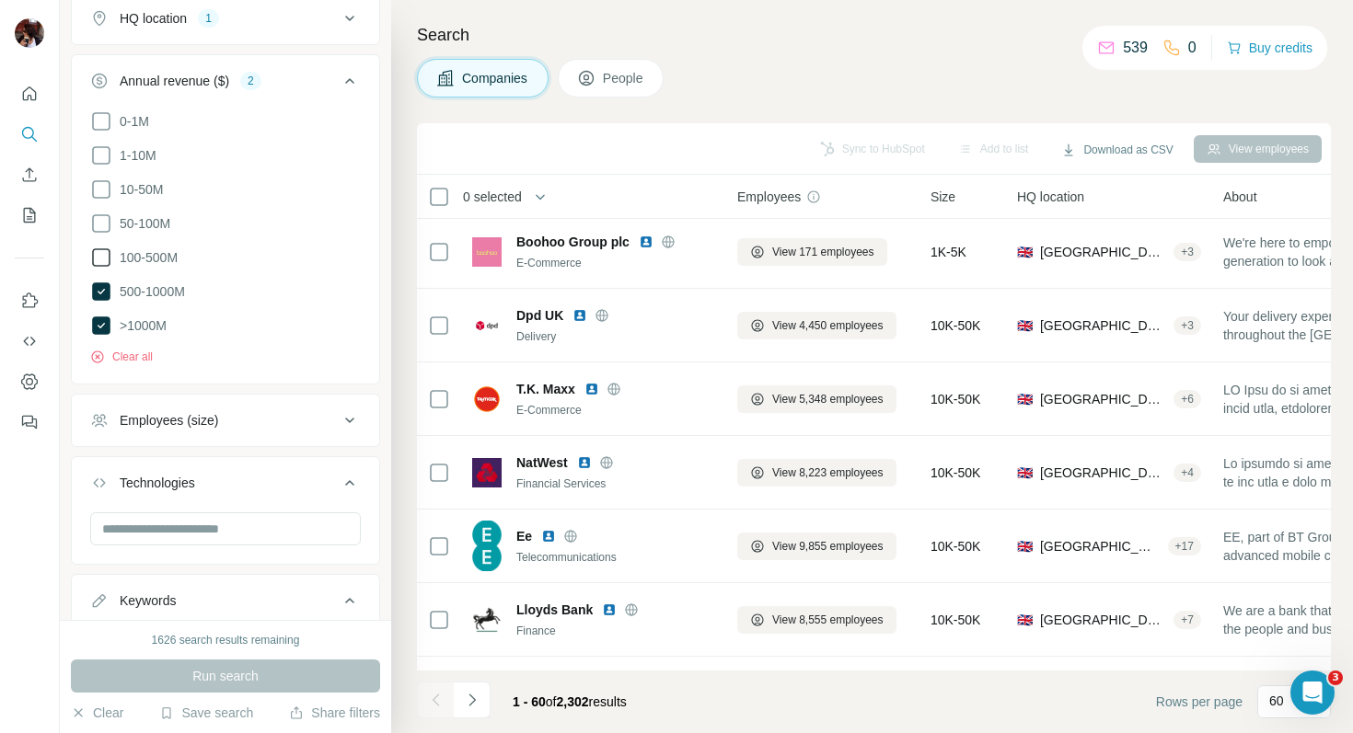
click at [106, 258] on icon at bounding box center [101, 258] width 22 height 22
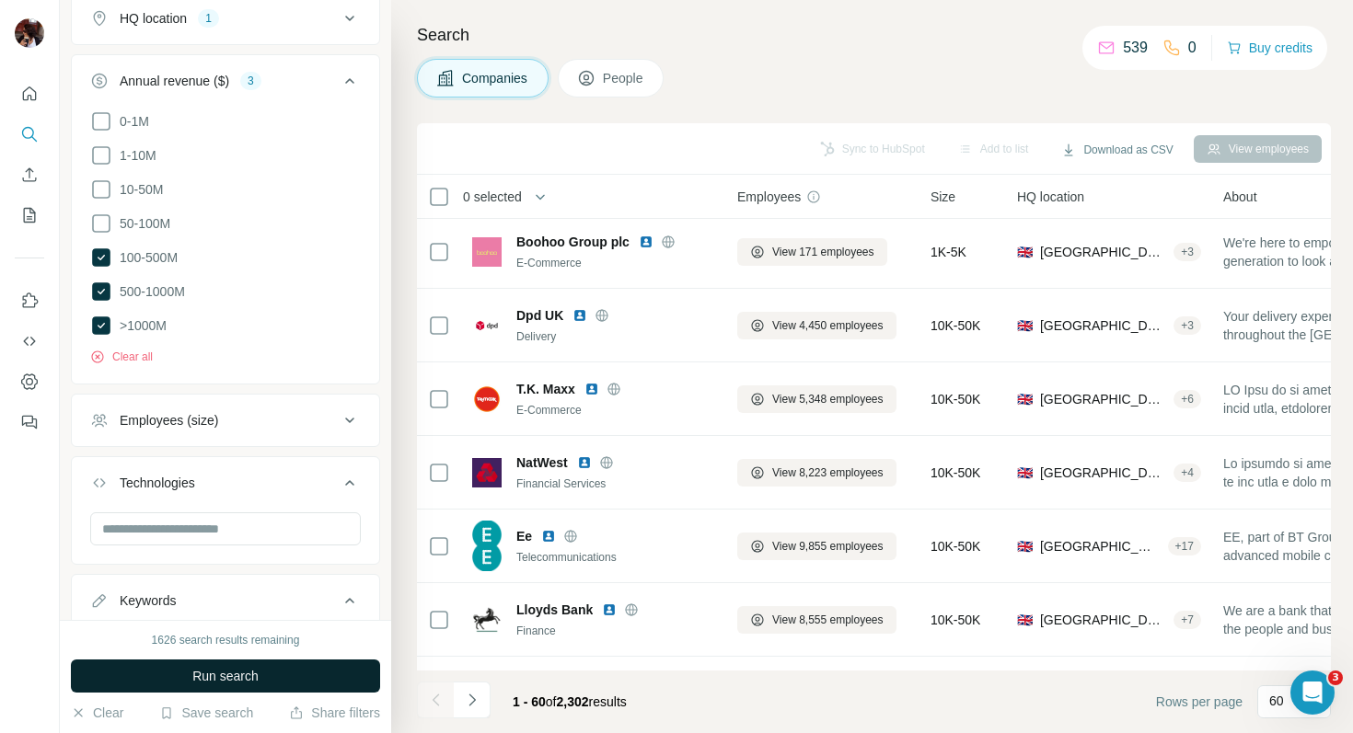
click at [249, 663] on button "Run search" at bounding box center [225, 676] width 309 height 33
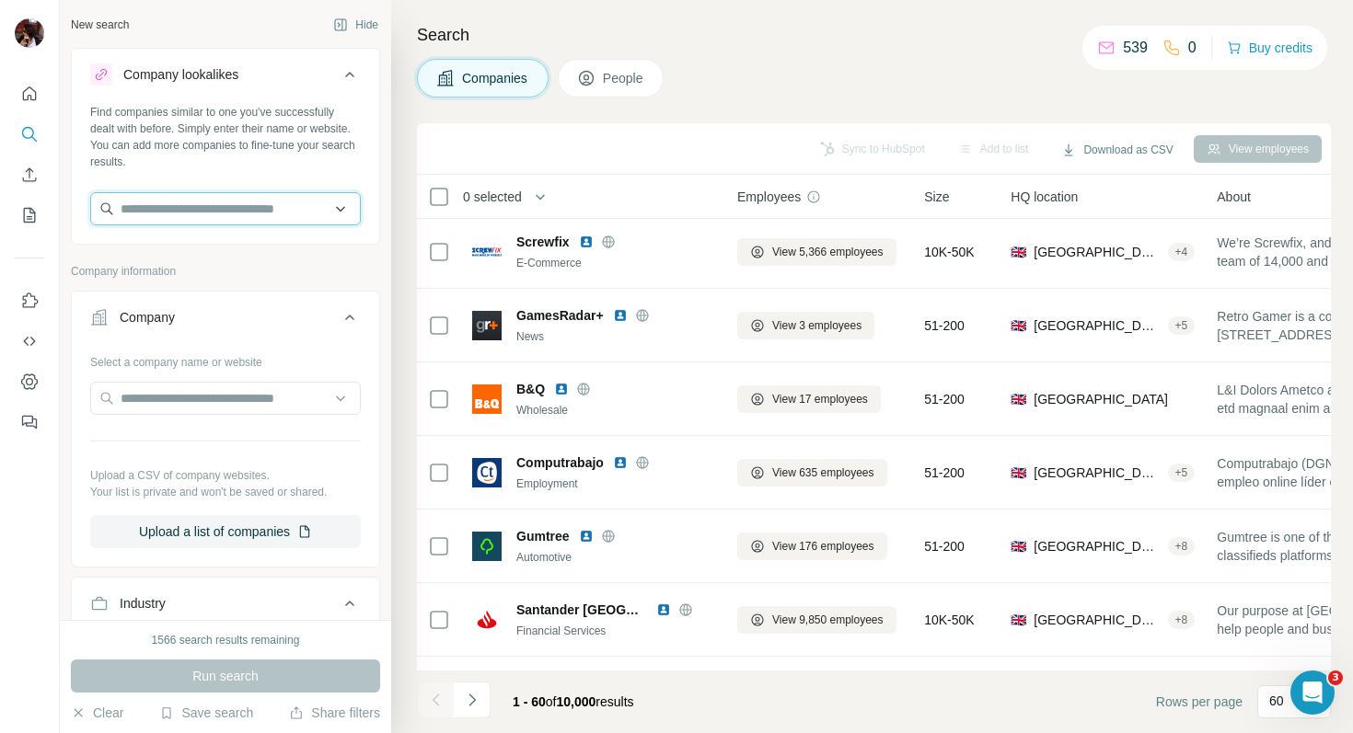
click at [178, 215] on input "text" at bounding box center [225, 208] width 271 height 33
type input "*******"
click at [251, 203] on input "*******" at bounding box center [225, 208] width 271 height 33
click at [301, 161] on div "Find companies similar to one you've successfully dealt with before. Simply ent…" at bounding box center [225, 137] width 271 height 66
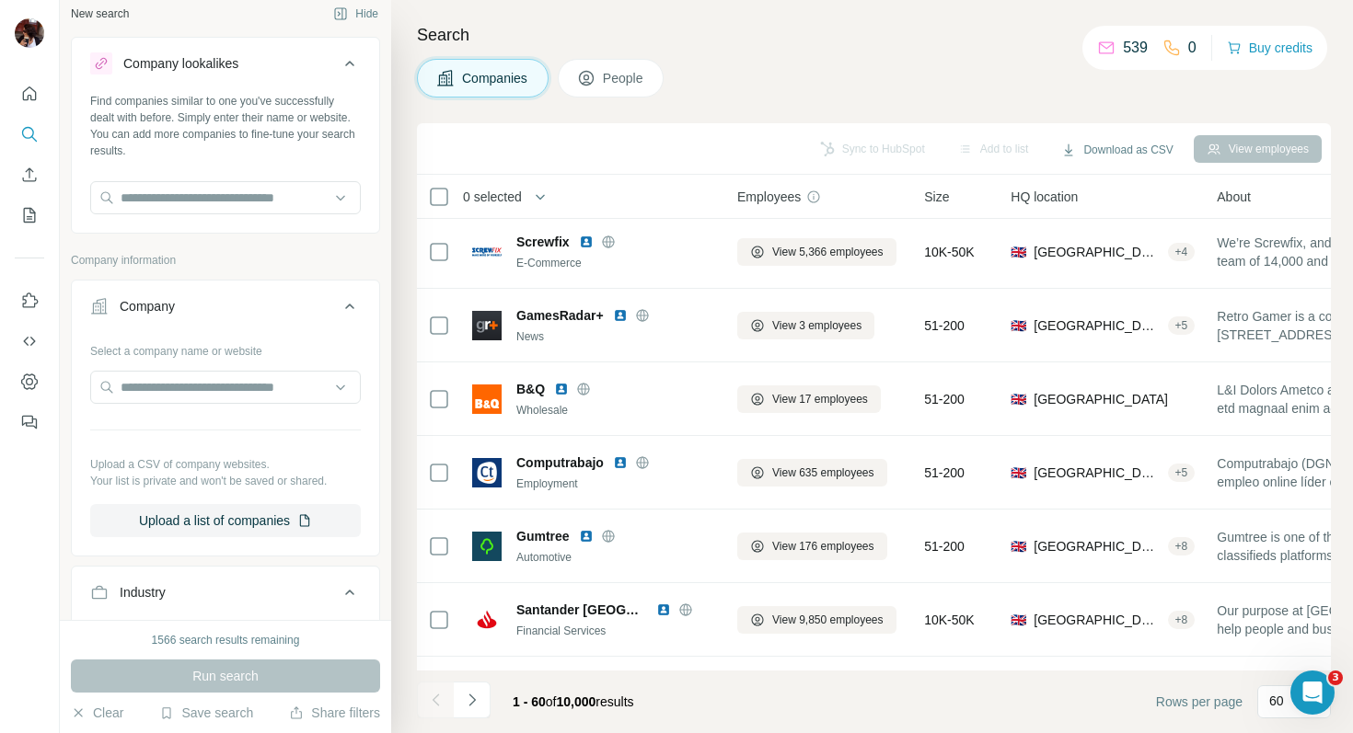
scroll to position [26, 0]
